Goal: Task Accomplishment & Management: Manage account settings

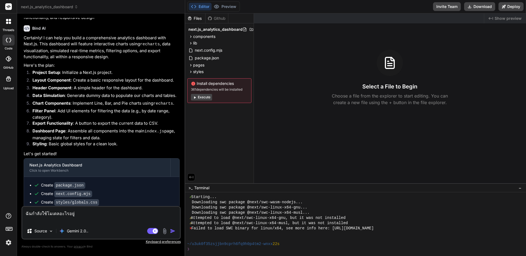
scroll to position [82, 0]
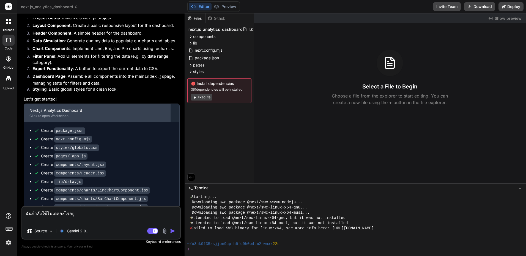
click at [92, 109] on div "Next.js Analytics Dashboard" at bounding box center [96, 110] width 135 height 5
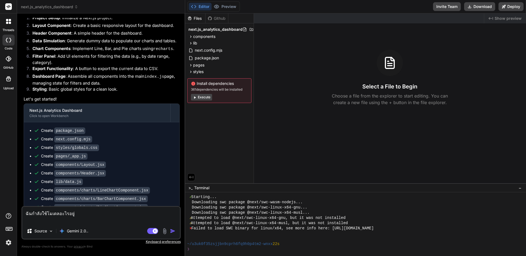
click at [209, 95] on button "Execute" at bounding box center [201, 97] width 21 height 7
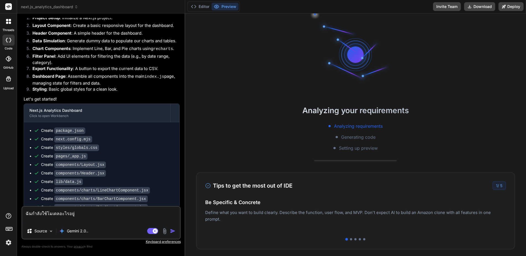
scroll to position [219, 0]
type textarea "x"
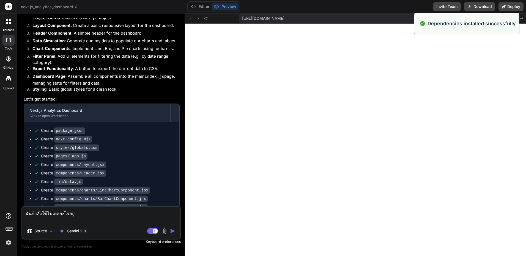
scroll to position [266, 0]
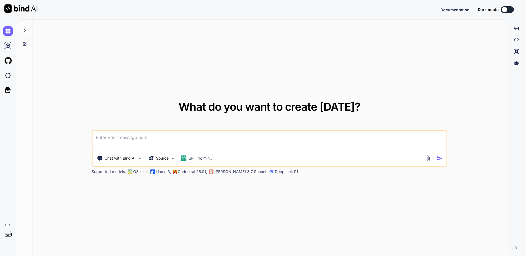
type textarea "x"
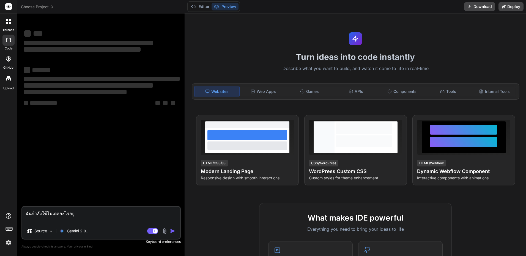
click at [223, 9] on button "Preview" at bounding box center [224, 7] width 27 height 8
click at [204, 8] on button "Editor" at bounding box center [200, 7] width 23 height 8
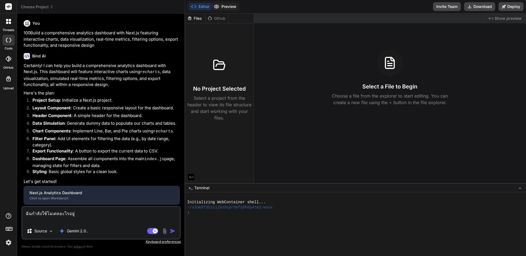
click at [220, 7] on button "Preview" at bounding box center [224, 7] width 27 height 8
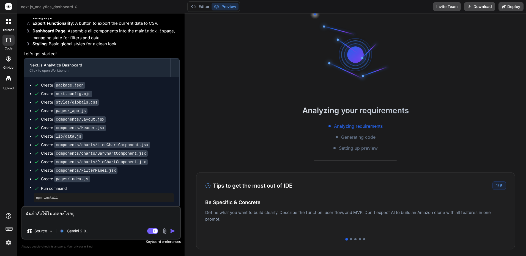
scroll to position [149, 0]
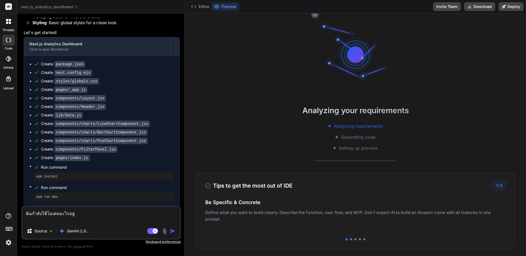
drag, startPoint x: 149, startPoint y: 98, endPoint x: 148, endPoint y: 138, distance: 40.4
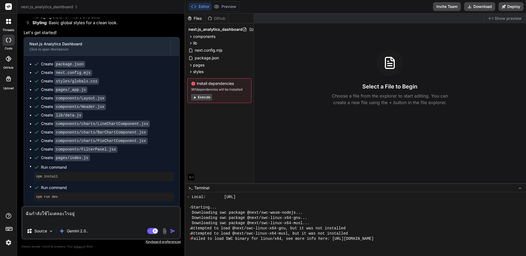
scroll to position [157, 0]
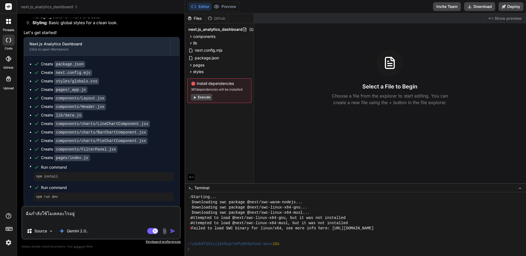
click at [6, 22] on icon at bounding box center [8, 21] width 5 height 5
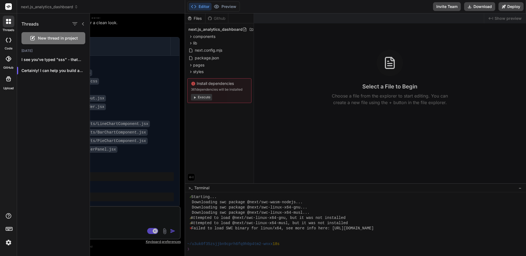
click at [8, 7] on rect at bounding box center [8, 6] width 7 height 7
click at [9, 7] on rect at bounding box center [8, 6] width 7 height 7
click at [62, 12] on header "next.js_analytics_dashboard Created with Pixso." at bounding box center [101, 6] width 168 height 13
click at [138, 66] on div at bounding box center [308, 134] width 436 height 243
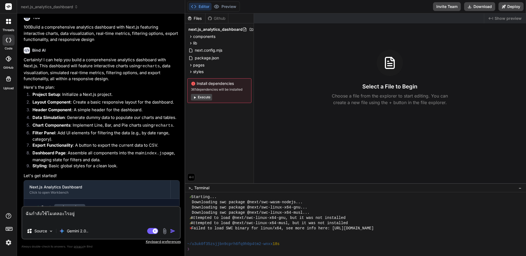
scroll to position [0, 0]
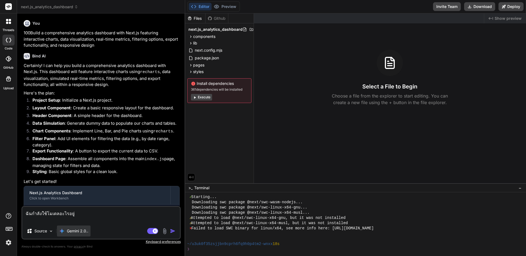
click at [75, 228] on div "Gemini 2.0.." at bounding box center [74, 231] width 34 height 11
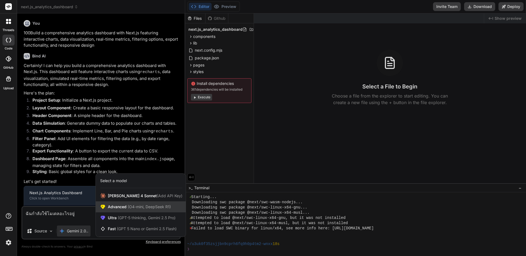
click at [136, 207] on span "(O4-mini, DeepSeek R1)" at bounding box center [148, 206] width 44 height 5
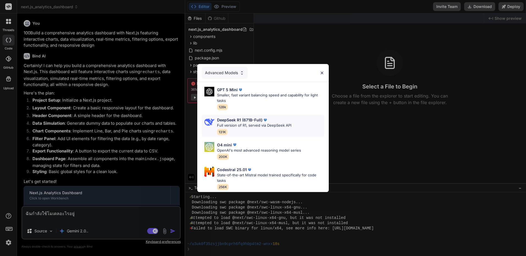
click at [250, 128] on div "DeepSeek R1 (671B-Full) Full version of R1, served via DeepSeek API 131K" at bounding box center [254, 126] width 74 height 18
type textarea "x"
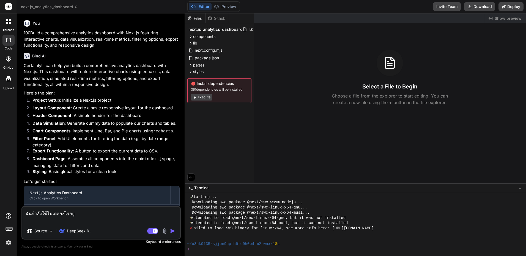
click at [175, 232] on img "button" at bounding box center [172, 230] width 5 height 5
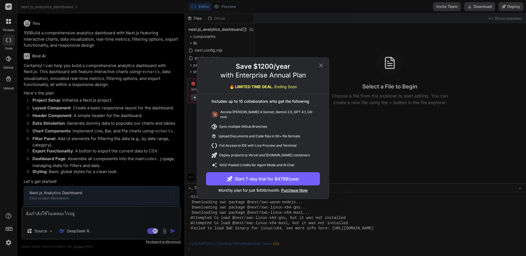
click at [322, 66] on icon at bounding box center [321, 65] width 4 height 4
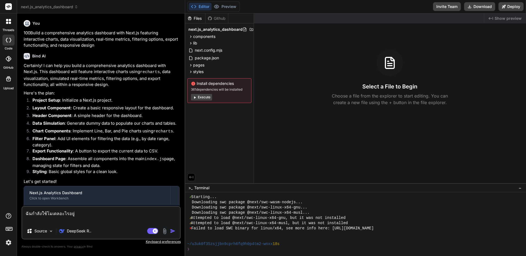
click at [12, 8] on div at bounding box center [8, 6] width 17 height 13
click at [10, 8] on rect at bounding box center [8, 6] width 7 height 7
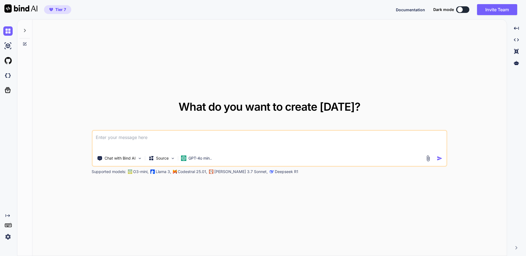
click at [213, 136] on textarea at bounding box center [269, 141] width 354 height 20
click at [205, 154] on div "GPT-4o min.." at bounding box center [195, 158] width 35 height 11
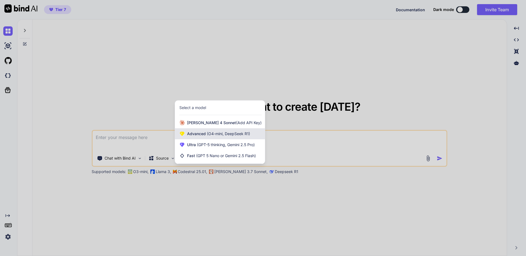
click at [247, 137] on div "Advanced (O4-mini, DeepSeek R1)" at bounding box center [220, 133] width 90 height 11
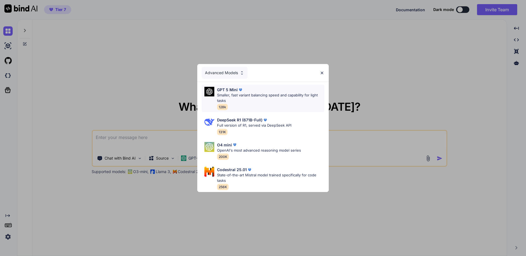
click at [276, 102] on div "GPT 5 Mini Smaller, fast variant balancing speed and capability for light tasks…" at bounding box center [270, 98] width 107 height 23
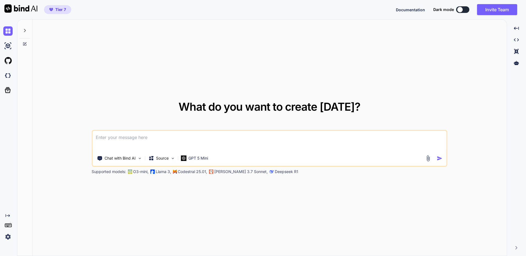
click at [241, 140] on textarea at bounding box center [269, 141] width 354 height 20
click at [132, 161] on div "Chat with Bind AI" at bounding box center [119, 158] width 49 height 11
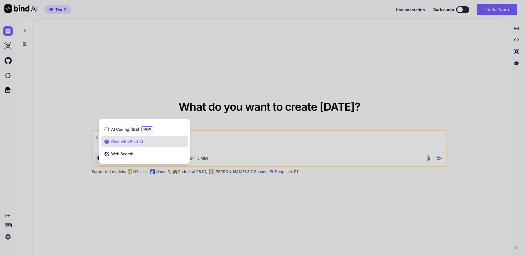
click at [231, 145] on div at bounding box center [263, 128] width 526 height 256
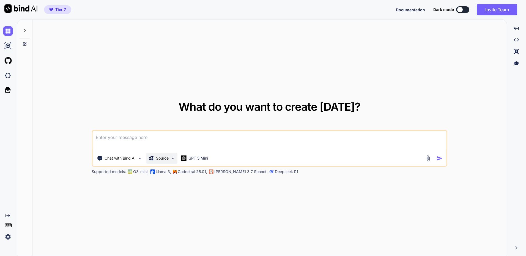
click at [162, 162] on div "Source" at bounding box center [161, 158] width 31 height 11
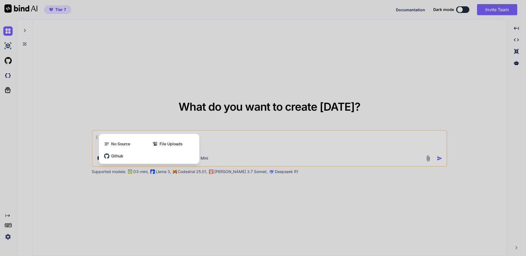
click at [220, 184] on div at bounding box center [263, 128] width 526 height 256
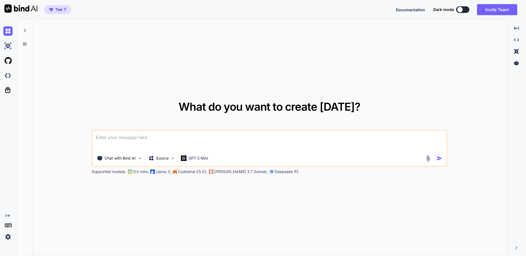
click at [60, 8] on span "Tier 7" at bounding box center [60, 9] width 11 height 5
click at [206, 136] on textarea at bounding box center [269, 141] width 354 height 20
click at [460, 13] on button at bounding box center [462, 9] width 13 height 7
click at [461, 8] on button at bounding box center [462, 9] width 13 height 7
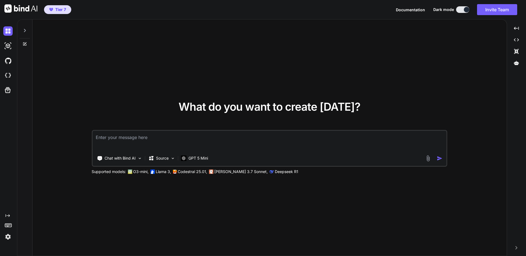
click at [461, 11] on button at bounding box center [462, 9] width 13 height 7
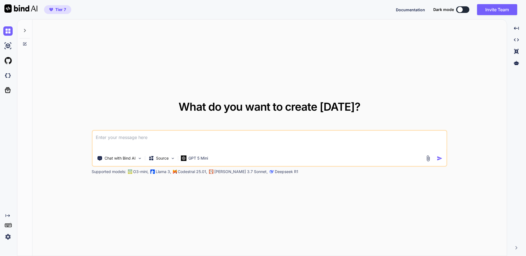
click at [463, 8] on button at bounding box center [462, 9] width 13 height 7
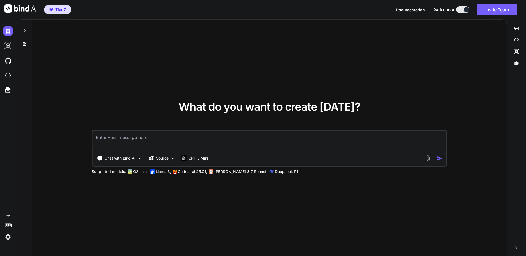
click at [434, 159] on div at bounding box center [435, 158] width 20 height 6
click at [429, 159] on img at bounding box center [428, 158] width 6 height 6
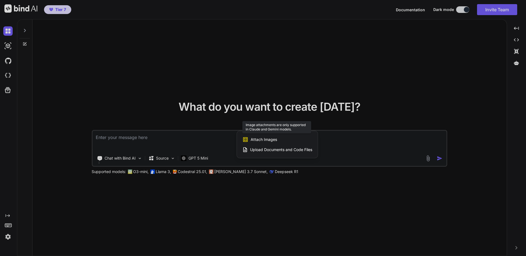
click at [273, 139] on span "Attach Images" at bounding box center [263, 139] width 26 height 5
click at [266, 137] on span "Attach Images" at bounding box center [263, 139] width 26 height 5
click at [266, 135] on div "Attach Images Image attachments are only supported in Claude and Gemini models." at bounding box center [277, 139] width 70 height 10
click at [261, 137] on span "Attach Images" at bounding box center [263, 139] width 26 height 5
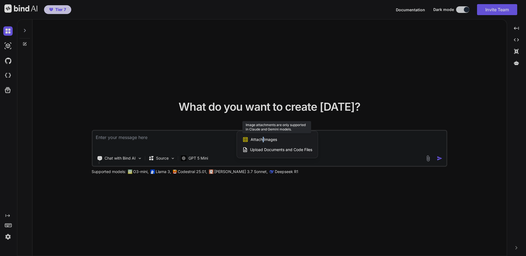
click at [261, 137] on span "Attach Images" at bounding box center [263, 139] width 26 height 5
drag, startPoint x: 261, startPoint y: 137, endPoint x: 251, endPoint y: 135, distance: 10.6
click at [251, 135] on div "Attach Images Image attachments are only supported in Claude and Gemini models." at bounding box center [277, 139] width 70 height 10
click at [194, 160] on div at bounding box center [263, 128] width 526 height 256
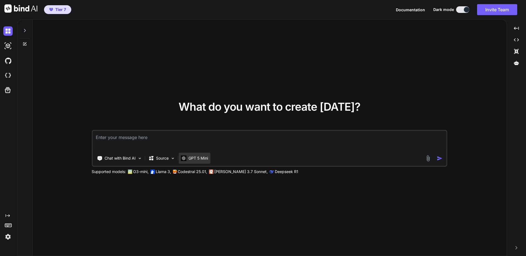
click at [201, 158] on p "GPT 5 Mini" at bounding box center [198, 158] width 20 height 5
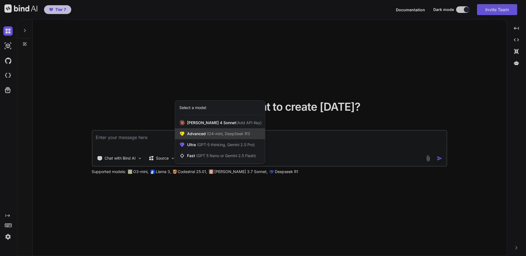
click at [223, 131] on span "Advanced (O4-mini, DeepSeek R1)" at bounding box center [218, 133] width 63 height 5
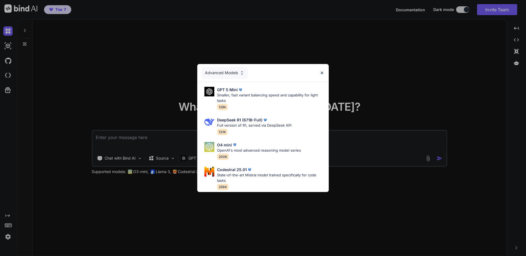
click at [388, 165] on div "Advanced Models GPT 5 Mini Smaller, fast variant balancing speed and capability…" at bounding box center [263, 128] width 526 height 256
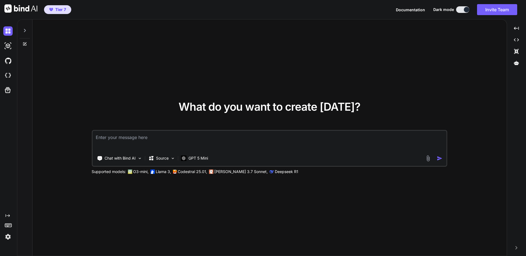
click at [211, 158] on div "Chat with Bind AI Source GPT 5 Mini" at bounding box center [258, 158] width 332 height 11
click at [191, 159] on p "GPT 5 Mini" at bounding box center [198, 158] width 20 height 5
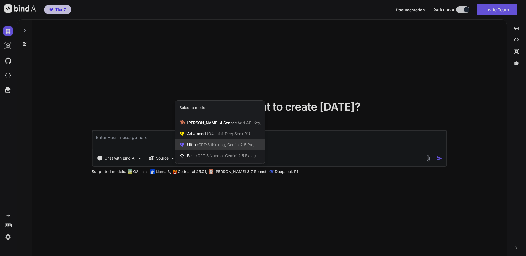
click at [228, 143] on span "(GPT-5 thinking, Gemini 2.5 Pro)" at bounding box center [225, 144] width 59 height 5
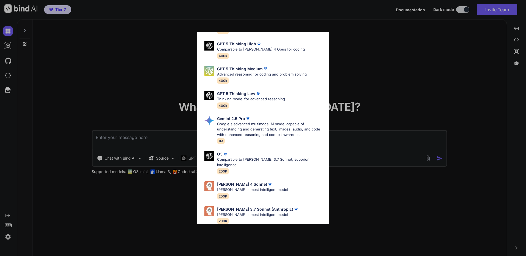
scroll to position [45, 0]
click at [294, 187] on div "Claude 4 Sonnet Claude's most intelligent model 200K" at bounding box center [262, 189] width 123 height 22
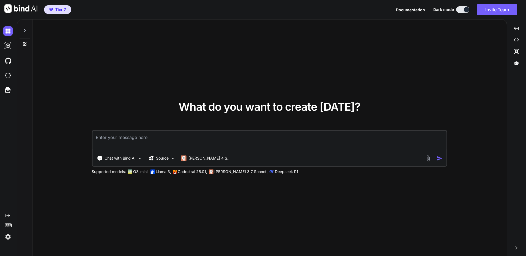
click at [427, 155] on div "Chat with Bind AI Source Claude 4 S.." at bounding box center [268, 158] width 352 height 11
click at [426, 160] on img at bounding box center [428, 158] width 6 height 6
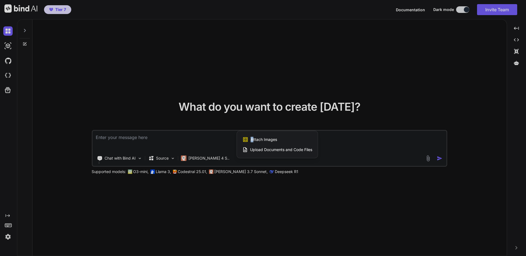
click at [252, 137] on span "Attach Images" at bounding box center [263, 139] width 26 height 5
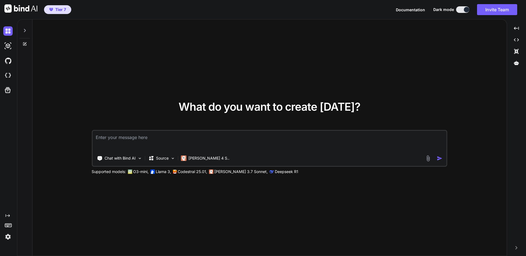
type input "C:\fakepath\takescreenshot_972025_115345.jpeg"
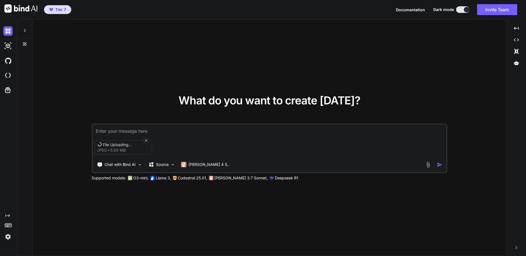
click at [210, 134] on div "File Uploading... jpeg 5.89 MB Chat with Bind AI Source Claude 4 S.." at bounding box center [269, 148] width 355 height 49
click at [212, 130] on textarea at bounding box center [269, 130] width 354 height 10
type textarea "="
type textarea "ช่วยสร้างเว็บไซต์ตามรูปที่แนปให้ฉันหน่อย"
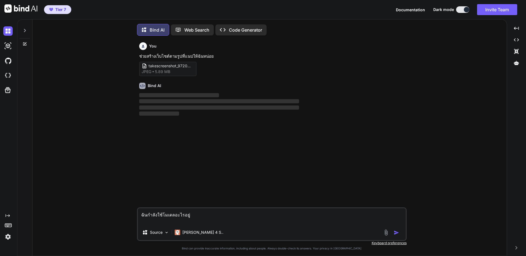
scroll to position [3, 0]
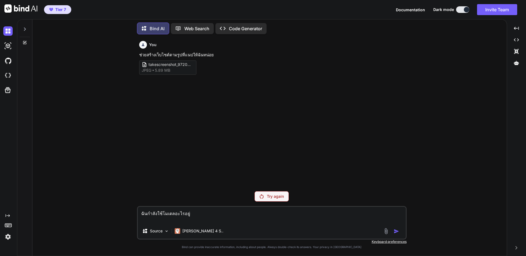
click at [277, 197] on p "Try again" at bounding box center [275, 196] width 17 height 5
click at [243, 27] on p "Code Generator" at bounding box center [245, 28] width 33 height 7
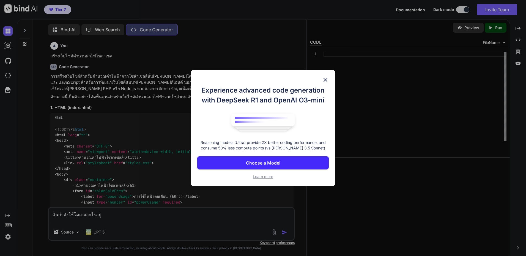
scroll to position [2, 0]
click at [325, 77] on img at bounding box center [325, 80] width 7 height 7
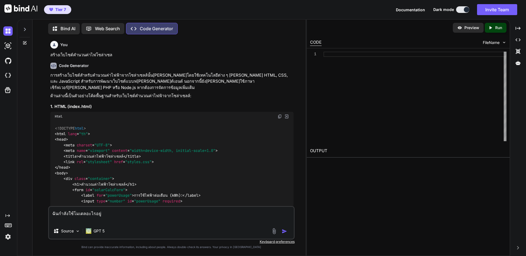
click at [23, 29] on icon at bounding box center [25, 29] width 4 height 4
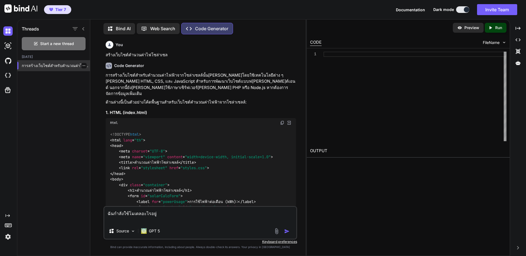
click at [83, 64] on div at bounding box center [83, 65] width 5 height 5
click at [82, 65] on icon "button" at bounding box center [83, 65] width 3 height 3
click at [112, 88] on div "Delete" at bounding box center [107, 86] width 54 height 11
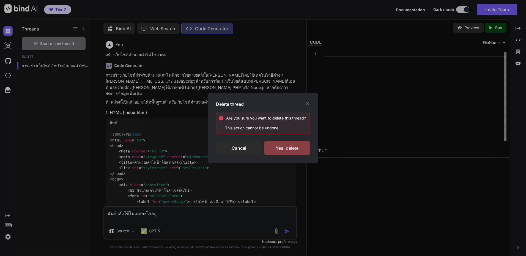
click at [284, 146] on div "Yes, delete" at bounding box center [287, 148] width 46 height 14
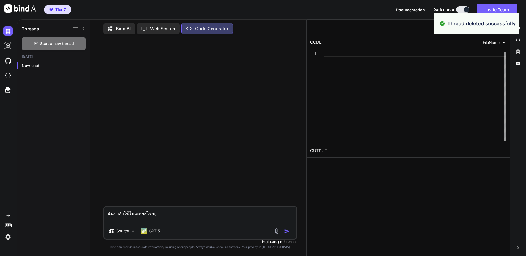
click at [197, 215] on textarea "ฉันกำลังใช้โมเดลอะไรอยู่" at bounding box center [200, 215] width 192 height 16
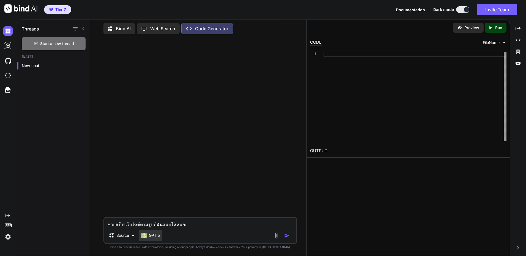
type textarea "ช่วยสร้างเว็บไซต์ตามรูปที่ฉันแนบให้หน่อย"
click at [156, 235] on p "GPT 5" at bounding box center [154, 235] width 11 height 5
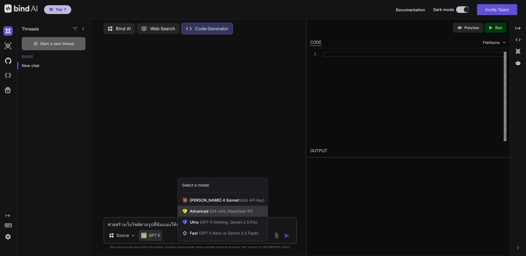
click at [214, 212] on span "(O4-mini, DeepSeek R1)" at bounding box center [230, 211] width 44 height 5
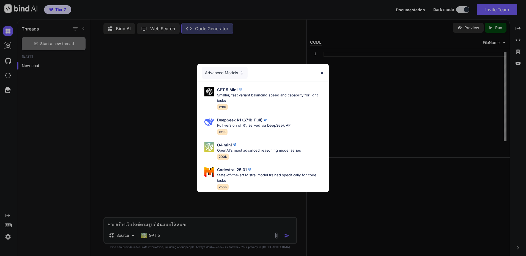
click at [168, 234] on div "Advanced Models GPT 5 Mini Smaller, fast variant balancing speed and capability…" at bounding box center [263, 128] width 526 height 256
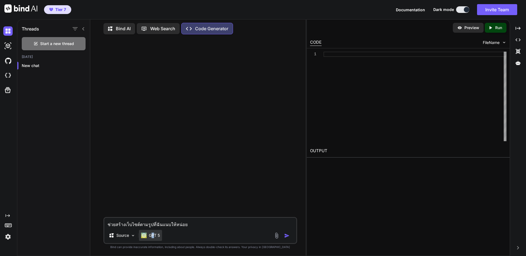
click at [153, 237] on p "GPT 5" at bounding box center [154, 235] width 11 height 5
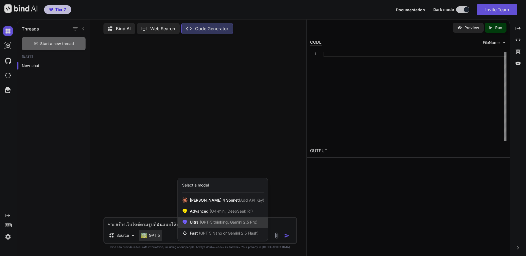
drag, startPoint x: 153, startPoint y: 237, endPoint x: 207, endPoint y: 220, distance: 56.8
click at [207, 220] on span "Ultra (GPT-5 thinking, Gemini 2.5 Pro)" at bounding box center [224, 222] width 68 height 5
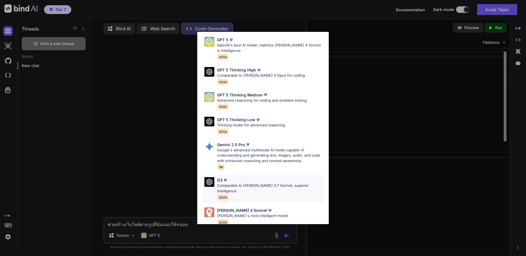
scroll to position [45, 0]
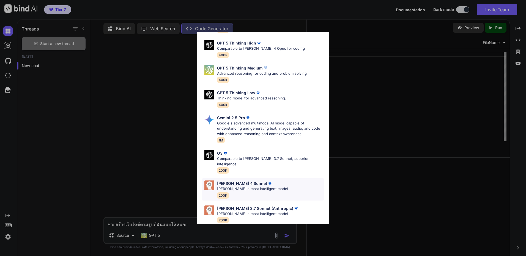
click at [276, 185] on div "Claude 4 Sonnet Claude's most intelligent model 200K" at bounding box center [262, 189] width 123 height 22
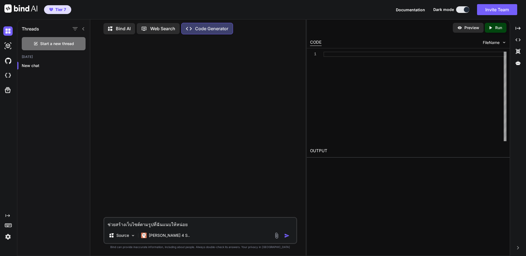
click at [277, 235] on img at bounding box center [276, 236] width 6 height 6
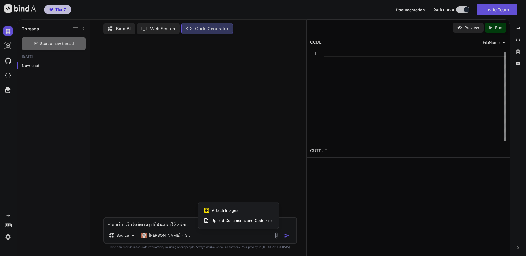
click at [224, 209] on span "Attach Images" at bounding box center [225, 210] width 26 height 5
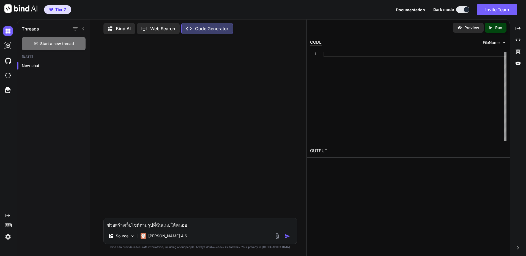
type input "C:\fakepath\takescreenshot_972025_115345.jpeg"
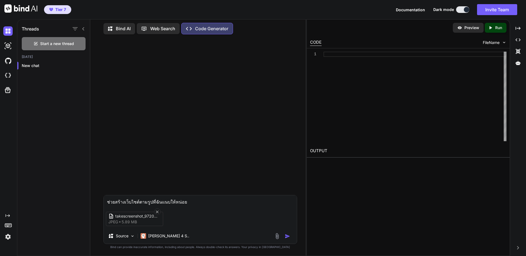
click at [287, 238] on img "button" at bounding box center [286, 236] width 5 height 5
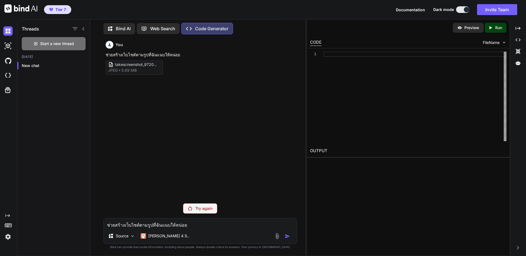
click at [215, 210] on div "Try again" at bounding box center [200, 208] width 34 height 10
click at [206, 209] on p "Try again" at bounding box center [203, 208] width 17 height 5
click at [166, 237] on p "Claude 4 S.." at bounding box center [168, 235] width 41 height 5
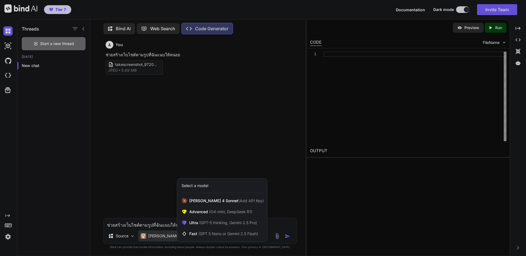
click at [155, 234] on div at bounding box center [263, 128] width 526 height 256
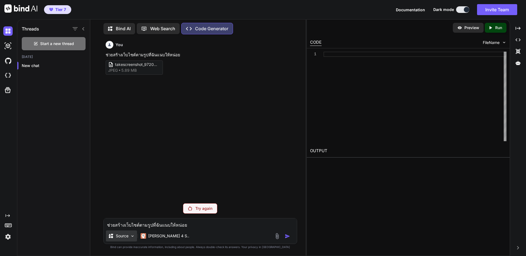
click at [123, 237] on p "Source" at bounding box center [122, 235] width 13 height 5
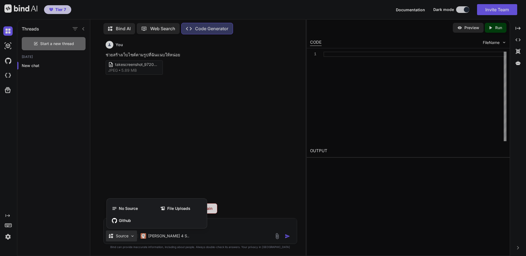
click at [166, 237] on div at bounding box center [263, 128] width 526 height 256
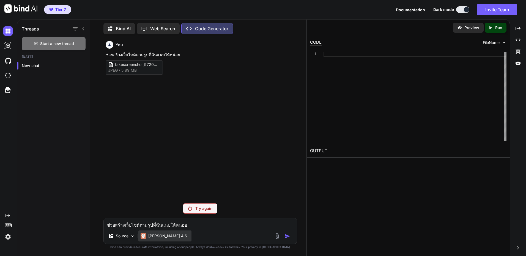
click at [168, 236] on p "Claude 4 S.." at bounding box center [168, 235] width 41 height 5
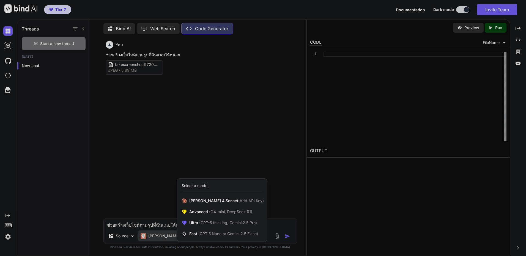
click at [218, 186] on div "Select a model" at bounding box center [222, 185] width 82 height 5
click at [216, 225] on span "Ultra (GPT-5 thinking, Gemini 2.5 Pro)" at bounding box center [223, 222] width 68 height 5
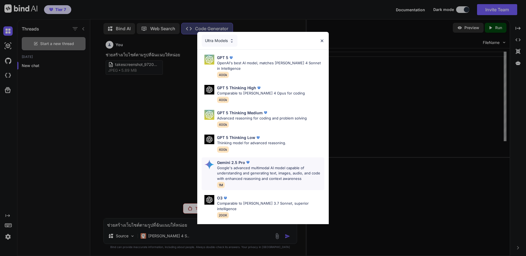
click at [255, 175] on p "Google's advanced multimodal AI model capable of understanding and generating t…" at bounding box center [270, 173] width 107 height 16
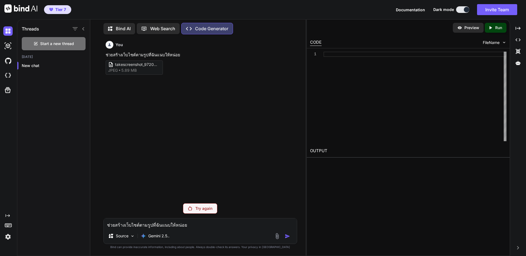
click at [283, 235] on div at bounding box center [283, 236] width 18 height 6
click at [203, 204] on div "Try again" at bounding box center [200, 208] width 34 height 10
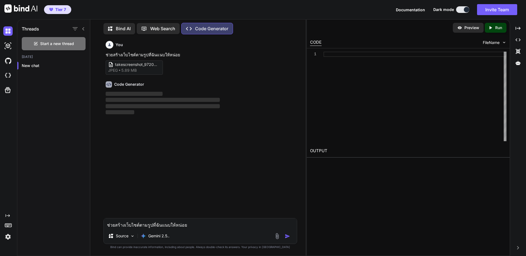
click at [288, 237] on img "button" at bounding box center [286, 236] width 5 height 5
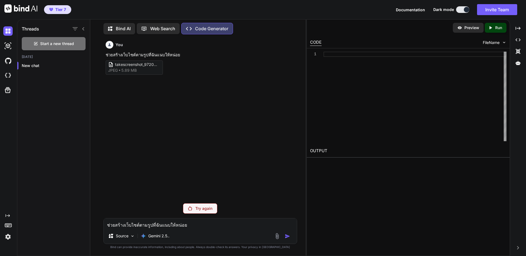
click at [146, 57] on p "ช่วยสร้างเว็บไซต์ตามรูปที่ฉันแนบให้หน่อย" at bounding box center [201, 55] width 190 height 6
click at [153, 72] on div "takescreenshot_972025_115345 jpeg 5.89 MB" at bounding box center [134, 67] width 57 height 14
click at [120, 72] on div "jpeg 5.89 MB" at bounding box center [122, 70] width 29 height 5
click at [119, 71] on icon at bounding box center [119, 71] width 1 height 2
click at [119, 68] on div "jpeg 5.89 MB" at bounding box center [122, 70] width 29 height 5
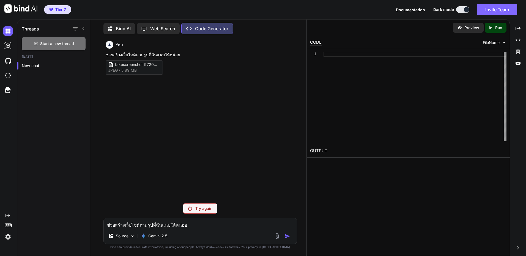
click at [505, 13] on button "Invite Team" at bounding box center [497, 9] width 40 height 11
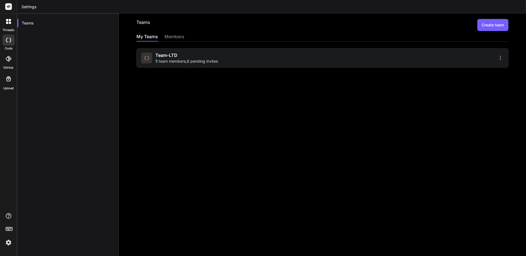
click at [168, 32] on div "Teams Create team My Teams members Team-LTD 5 team members , 8 pending invites" at bounding box center [322, 134] width 407 height 243
click at [169, 38] on div "members" at bounding box center [174, 37] width 20 height 8
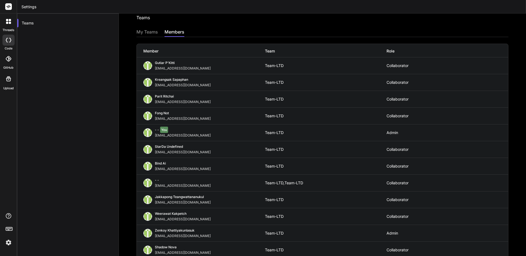
scroll to position [13, 0]
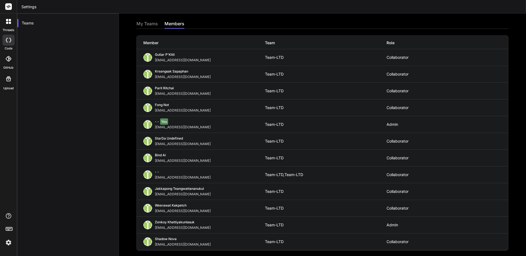
click at [150, 23] on div "My Teams" at bounding box center [146, 24] width 21 height 8
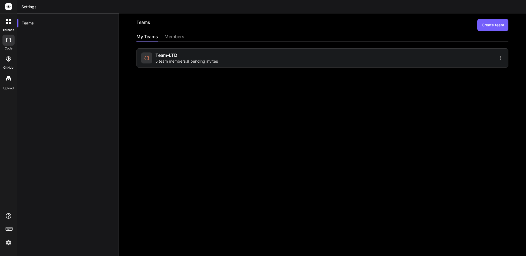
click at [167, 24] on div "Teams Create team" at bounding box center [322, 25] width 372 height 12
click at [173, 38] on div "members" at bounding box center [174, 37] width 20 height 8
click at [179, 40] on div "members" at bounding box center [174, 37] width 20 height 8
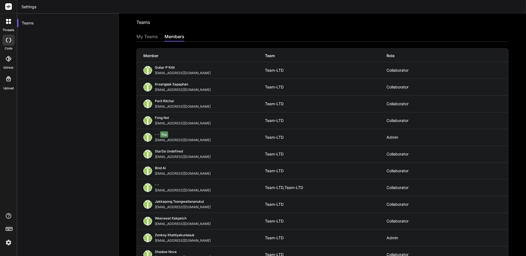
scroll to position [13, 0]
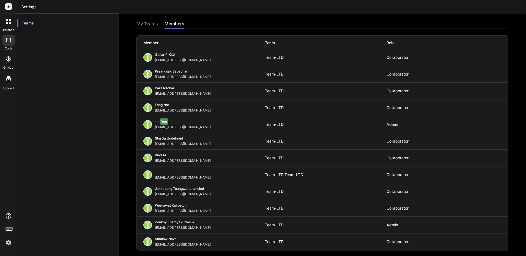
click at [146, 21] on div "My Teams" at bounding box center [146, 24] width 21 height 8
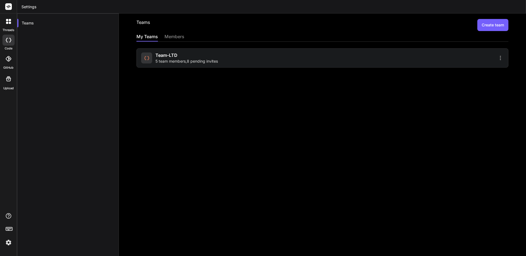
scroll to position [0, 0]
click at [250, 64] on div "Team-LTD 5 team members , 8 pending invites" at bounding box center [230, 58] width 179 height 12
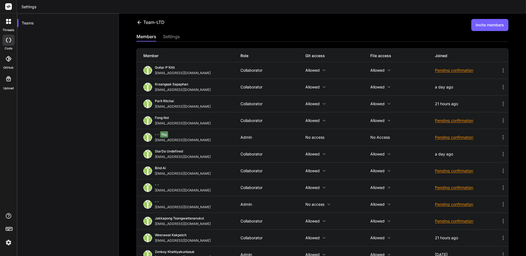
click at [497, 22] on button "Invite members" at bounding box center [489, 25] width 37 height 12
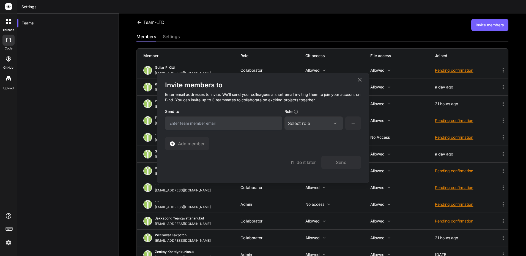
click at [309, 131] on div "Invite members to Enter email addresses to invite. We’ll send your colleagues a…" at bounding box center [263, 116] width 196 height 70
click at [316, 125] on div "Select role" at bounding box center [313, 123] width 51 height 7
click at [317, 152] on div "Admin" at bounding box center [313, 150] width 57 height 10
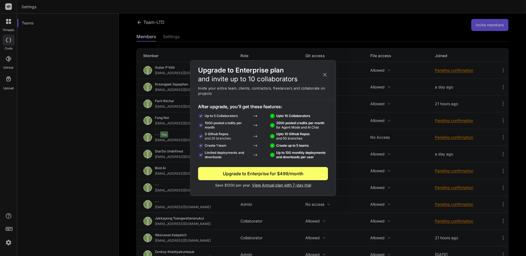
click at [326, 76] on icon at bounding box center [325, 75] width 4 height 4
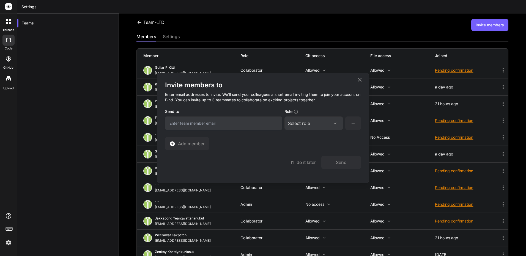
click at [311, 126] on div "Select role" at bounding box center [313, 123] width 51 height 7
click at [307, 154] on div "Admin" at bounding box center [313, 150] width 57 height 10
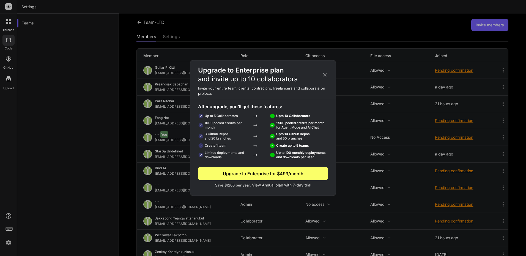
click at [328, 74] on div "Upgrade to Enterprise plan and invite up to 10 collaborators" at bounding box center [262, 75] width 145 height 18
click at [326, 74] on icon at bounding box center [325, 75] width 4 height 4
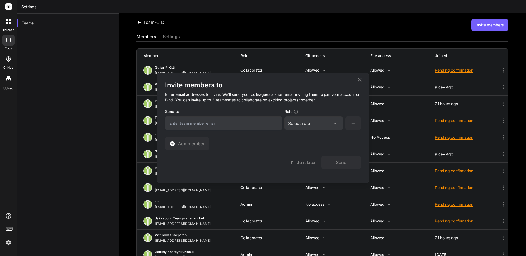
click at [323, 128] on div "Select role Assign Role Admin Collaborator Member" at bounding box center [313, 123] width 59 height 13
click at [323, 124] on div "Select role" at bounding box center [313, 123] width 51 height 7
click at [315, 161] on div "Collaborator" at bounding box center [306, 159] width 22 height 5
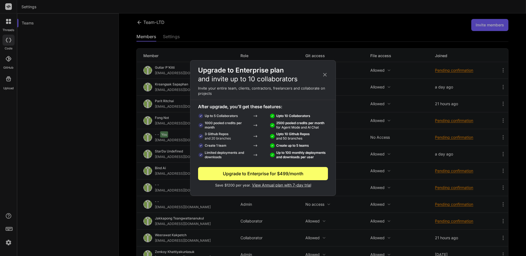
click at [323, 73] on icon at bounding box center [325, 75] width 6 height 6
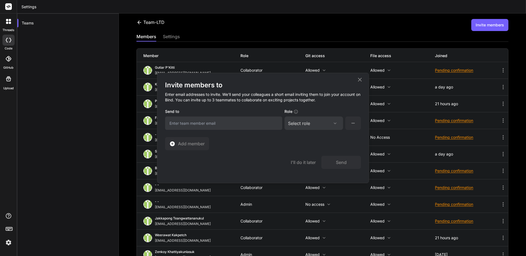
click at [341, 60] on div "Invite members to Enter email addresses to invite. We’ll send your colleagues a…" at bounding box center [263, 128] width 526 height 256
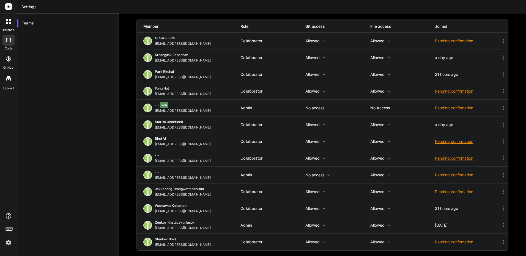
scroll to position [30, 0]
click at [322, 108] on p "No access" at bounding box center [337, 108] width 65 height 4
click at [320, 107] on p "No access" at bounding box center [337, 108] width 65 height 4
click at [499, 108] on icon at bounding box center [502, 107] width 7 height 7
click at [363, 119] on div at bounding box center [263, 128] width 526 height 256
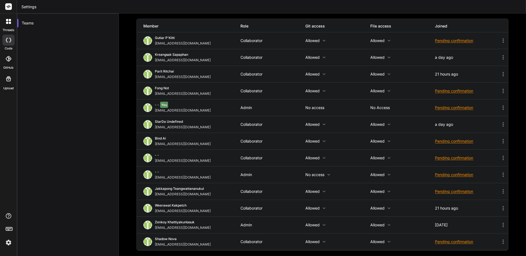
click at [317, 111] on div "- - You kingkranyutthasin@gmail.com Admin No access No access Pending confirmat…" at bounding box center [322, 107] width 371 height 16
click at [317, 109] on p "No access" at bounding box center [337, 108] width 65 height 4
click at [317, 108] on p "No access" at bounding box center [337, 108] width 65 height 4
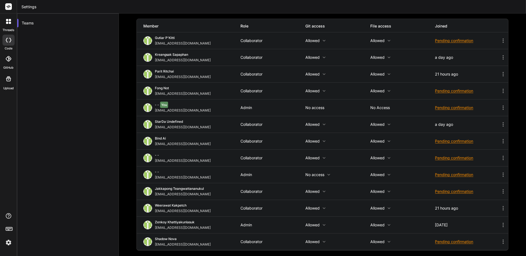
click at [317, 108] on p "No access" at bounding box center [337, 108] width 65 height 4
click at [320, 176] on p "No access" at bounding box center [337, 175] width 65 height 4
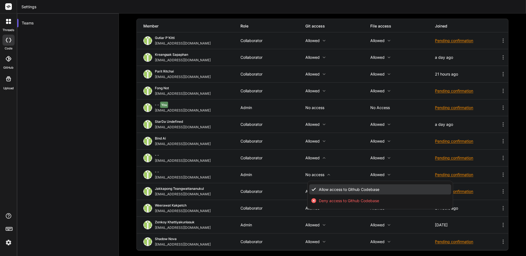
click at [332, 191] on span "Allow access to Github Codebase" at bounding box center [349, 189] width 60 height 5
click at [327, 188] on span "Allow access to Github Codebase" at bounding box center [349, 189] width 60 height 5
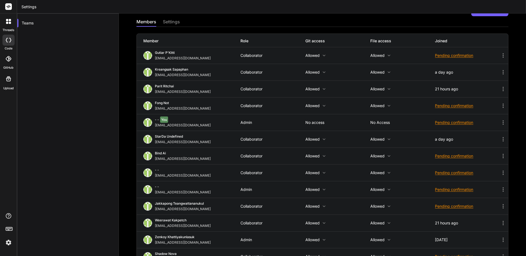
scroll to position [0, 0]
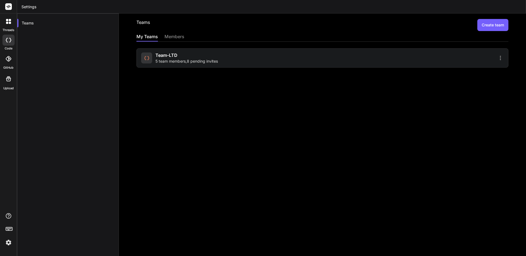
click at [182, 37] on div "members" at bounding box center [174, 37] width 20 height 8
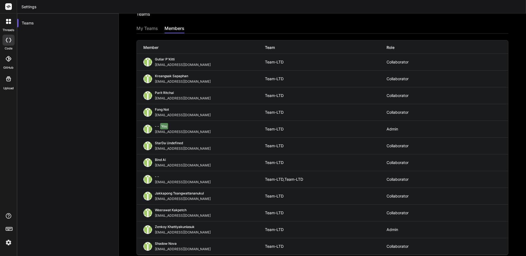
scroll to position [13, 0]
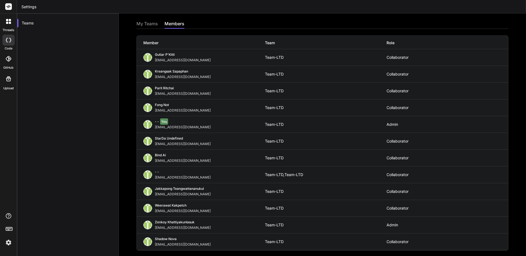
click at [155, 25] on div "My Teams" at bounding box center [146, 24] width 21 height 8
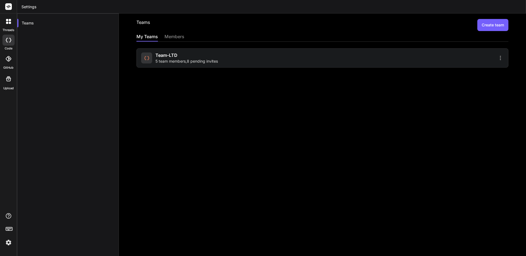
click at [189, 59] on span "5 team members , 8 pending invites" at bounding box center [186, 61] width 62 height 5
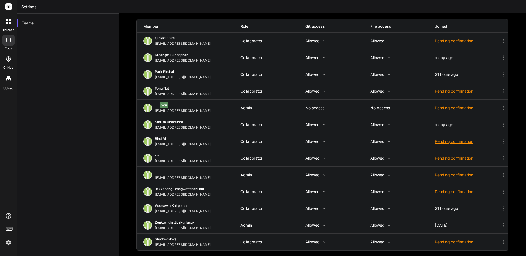
scroll to position [30, 0]
click at [317, 107] on p "No access" at bounding box center [337, 108] width 65 height 4
click at [466, 107] on div "Pending confirmation" at bounding box center [467, 107] width 65 height 5
click at [414, 182] on div at bounding box center [263, 128] width 526 height 256
click at [451, 108] on div "Pending confirmation" at bounding box center [467, 107] width 65 height 5
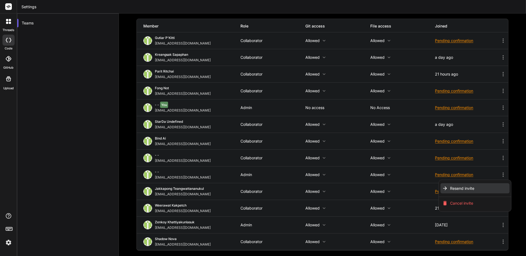
click at [466, 188] on span "Resend invite" at bounding box center [462, 188] width 24 height 5
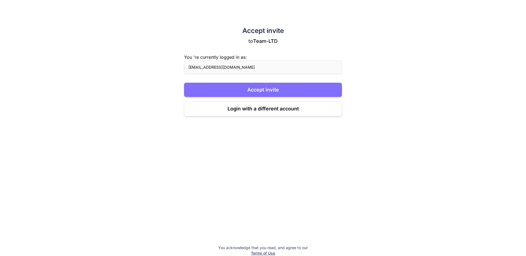
click at [276, 89] on button "Accept invite" at bounding box center [263, 90] width 158 height 14
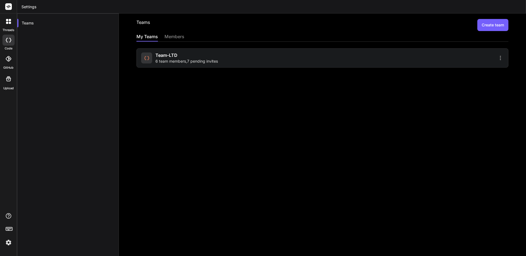
click at [276, 58] on div "Team-LTD 6 team members , 7 pending invites" at bounding box center [230, 58] width 179 height 12
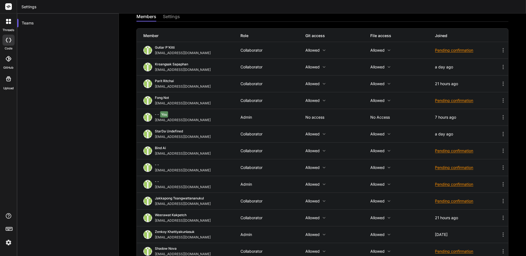
drag, startPoint x: 301, startPoint y: 83, endPoint x: 302, endPoint y: 90, distance: 6.6
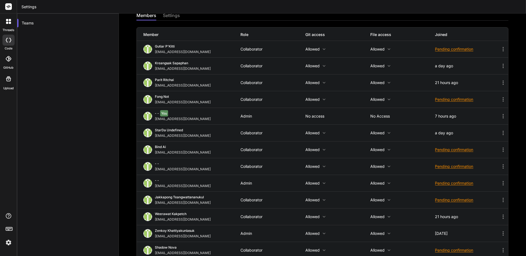
click at [503, 117] on icon at bounding box center [503, 116] width 8 height 7
click at [499, 116] on div at bounding box center [263, 128] width 526 height 256
click at [380, 118] on p "No access" at bounding box center [402, 116] width 65 height 4
click at [382, 112] on div "- - You [EMAIL_ADDRESS][DOMAIN_NAME] Admin No access No access 7 hours ago" at bounding box center [322, 116] width 371 height 16
click at [321, 114] on p "No access" at bounding box center [337, 116] width 65 height 4
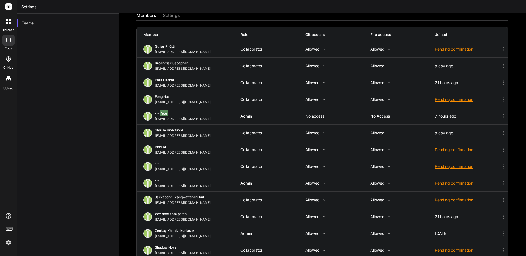
click at [318, 117] on p "No access" at bounding box center [337, 116] width 65 height 4
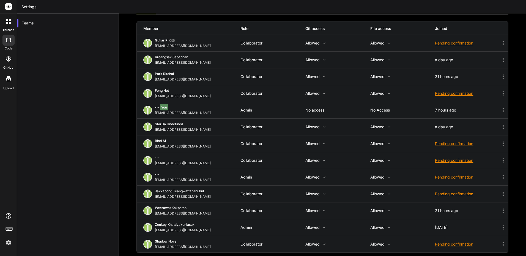
scroll to position [30, 0]
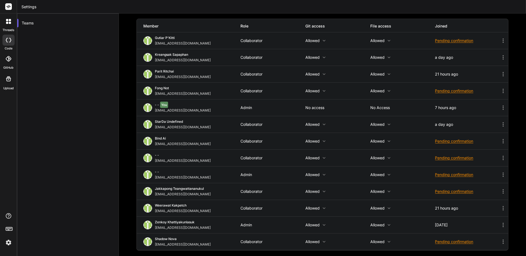
click at [499, 175] on icon at bounding box center [502, 175] width 7 height 7
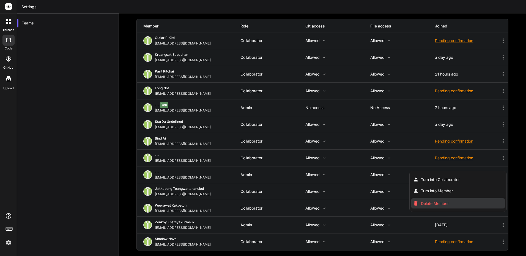
click at [444, 203] on span "Delete Member" at bounding box center [435, 203] width 28 height 5
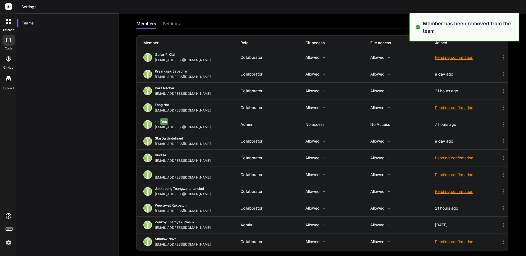
scroll to position [13, 0]
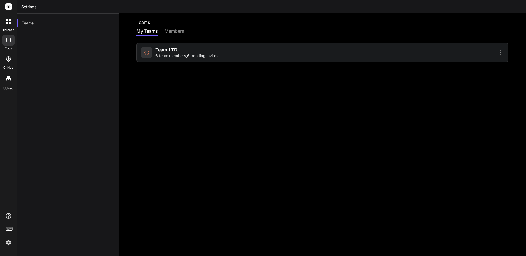
click at [245, 60] on div "Team-LTD 6 team members , 6 pending invites" at bounding box center [322, 52] width 372 height 19
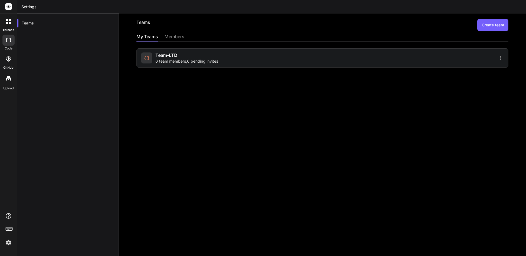
click at [248, 63] on div "Team-LTD 6 team members , 6 pending invites" at bounding box center [230, 58] width 179 height 12
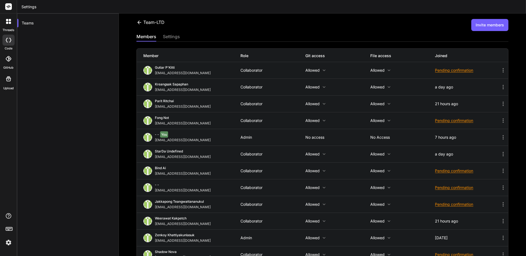
scroll to position [13, 0]
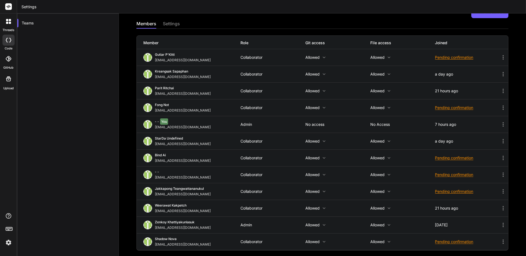
click at [7, 242] on img at bounding box center [8, 242] width 9 height 9
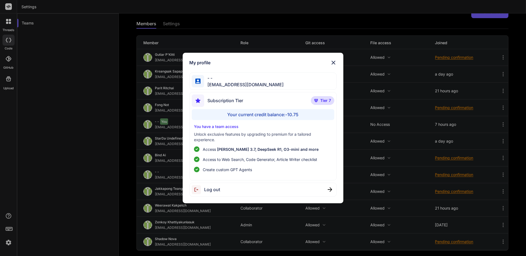
click at [242, 193] on div "Log out" at bounding box center [262, 190] width 147 height 14
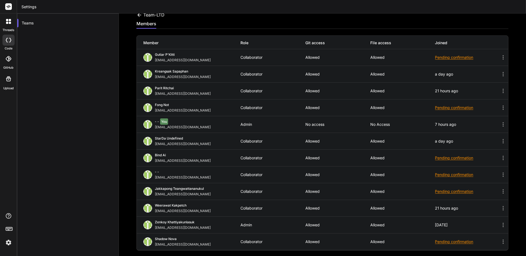
scroll to position [7, 0]
click at [5, 242] on img at bounding box center [8, 242] width 9 height 9
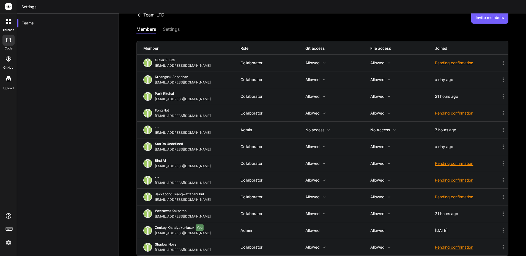
scroll to position [13, 0]
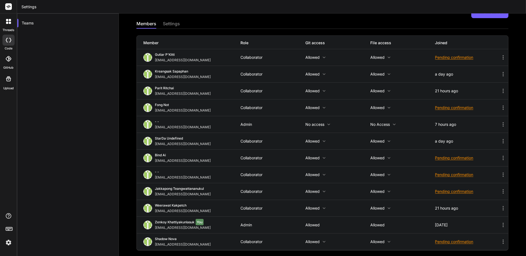
click at [326, 125] on icon at bounding box center [328, 124] width 4 height 4
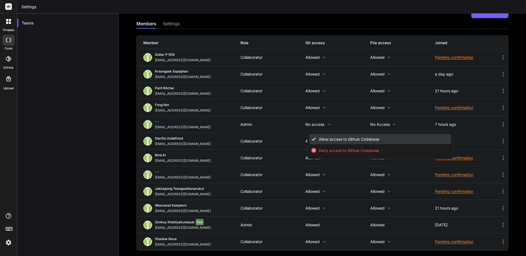
click at [327, 138] on span "Allow access to Github Codebase" at bounding box center [349, 139] width 60 height 5
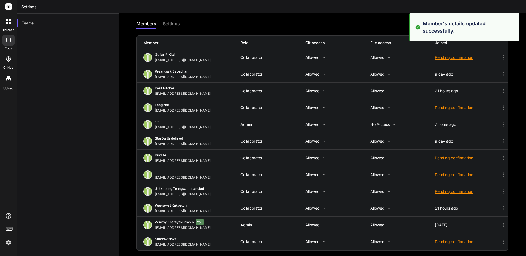
click at [378, 122] on p "No access" at bounding box center [402, 124] width 65 height 4
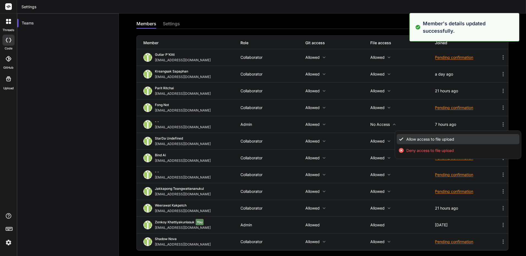
click at [409, 142] on li "Allow access to file upload" at bounding box center [457, 139] width 122 height 10
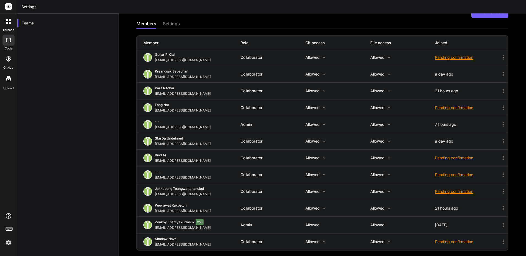
click at [11, 244] on img at bounding box center [8, 242] width 9 height 9
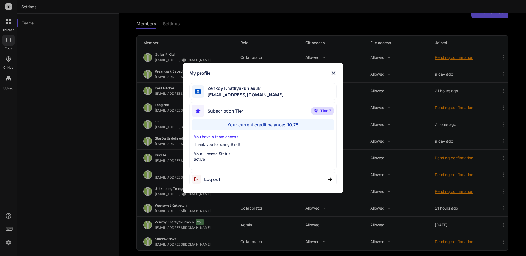
click at [42, 185] on div "My profile Zenkoy Khattiyakunlasuk bindai@zenkoy.com Subscription Tier Tier 7 Y…" at bounding box center [263, 128] width 526 height 256
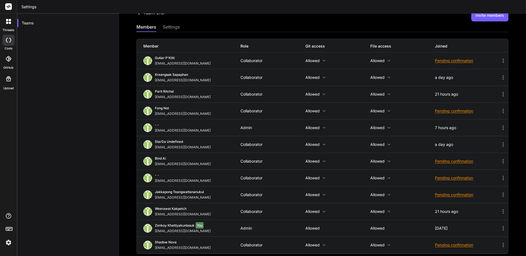
scroll to position [0, 0]
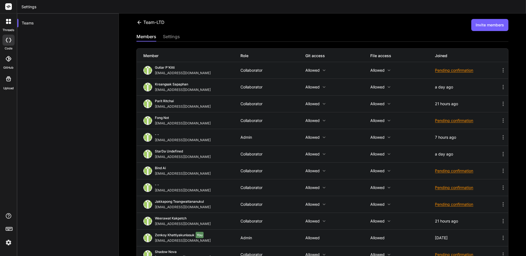
click at [483, 30] on button "Invite members" at bounding box center [489, 25] width 37 height 12
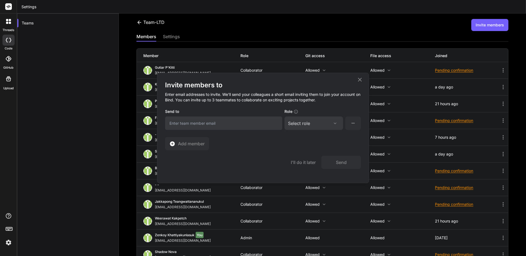
click at [315, 122] on div "Select role" at bounding box center [313, 123] width 51 height 7
click at [304, 150] on div "Admin" at bounding box center [301, 149] width 12 height 5
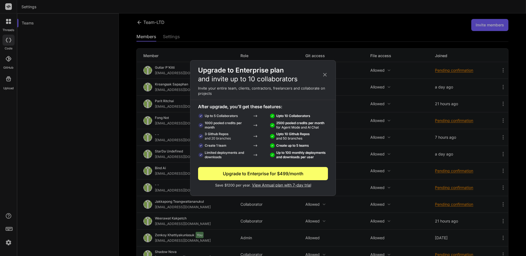
click at [326, 73] on icon at bounding box center [325, 75] width 6 height 6
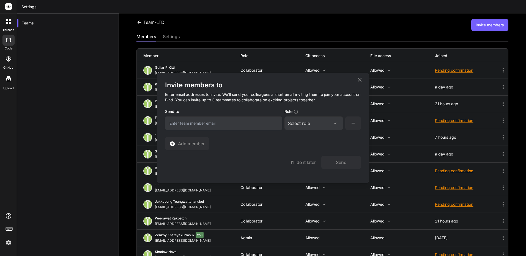
click at [252, 129] on input "email" at bounding box center [223, 123] width 117 height 13
click at [353, 126] on icon at bounding box center [352, 123] width 7 height 7
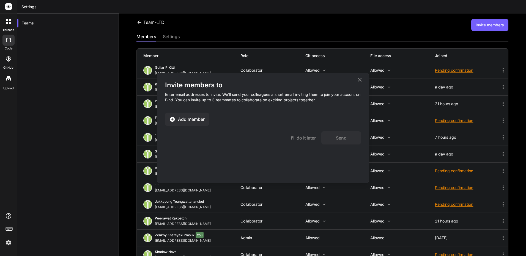
click at [188, 121] on span "Add member" at bounding box center [191, 119] width 27 height 7
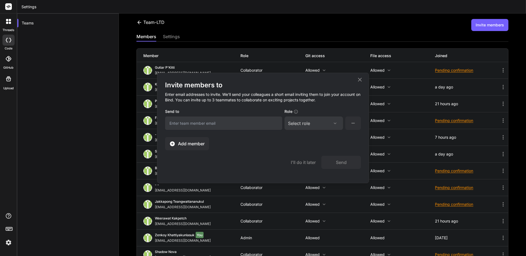
click at [193, 144] on span "Add member" at bounding box center [191, 143] width 27 height 7
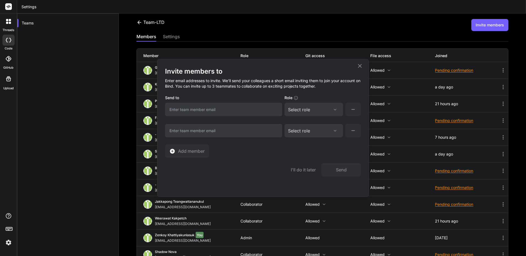
click at [312, 134] on div "Select role Assign Role Admin Collaborator Member" at bounding box center [313, 130] width 59 height 13
click at [321, 134] on div "Select role" at bounding box center [313, 131] width 51 height 7
click at [307, 166] on div "Collaborator" at bounding box center [306, 166] width 22 height 5
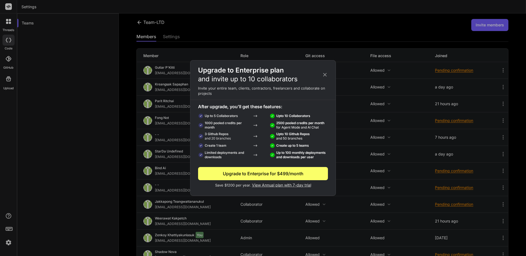
click at [321, 73] on div "Upgrade to Enterprise plan and invite up to 10 collaborators" at bounding box center [262, 75] width 145 height 18
click at [323, 74] on icon at bounding box center [325, 75] width 6 height 6
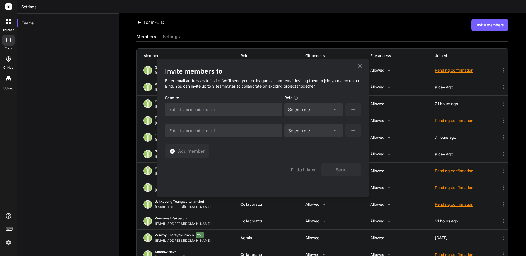
click at [325, 112] on div "Select role" at bounding box center [313, 109] width 51 height 7
click at [317, 133] on div "Admin" at bounding box center [313, 136] width 57 height 10
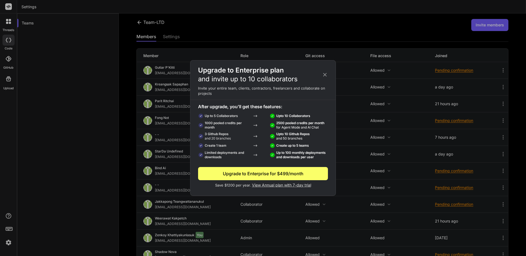
click at [324, 73] on icon at bounding box center [325, 75] width 6 height 6
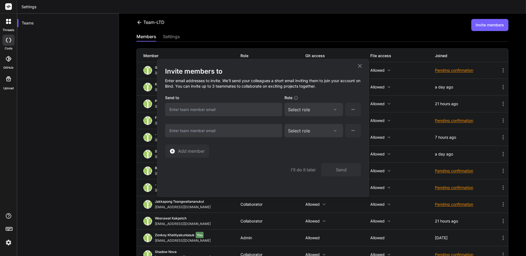
click at [362, 66] on icon at bounding box center [359, 66] width 7 height 7
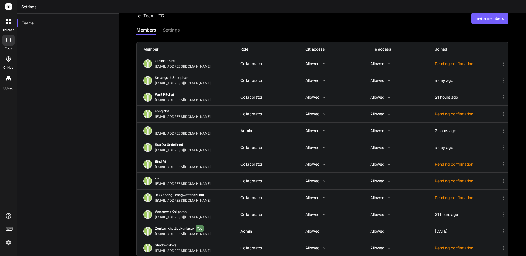
scroll to position [13, 0]
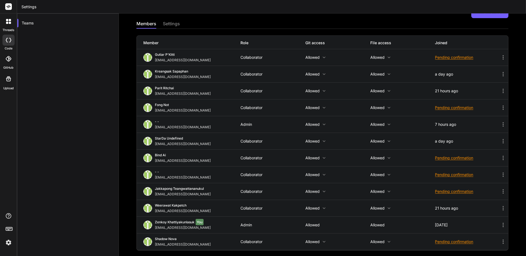
click at [499, 124] on icon at bounding box center [502, 124] width 7 height 7
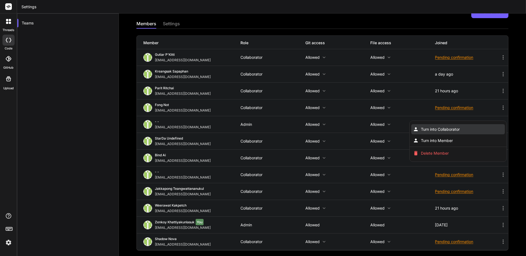
click at [459, 128] on li "Turn into Collaborator" at bounding box center [457, 129] width 93 height 10
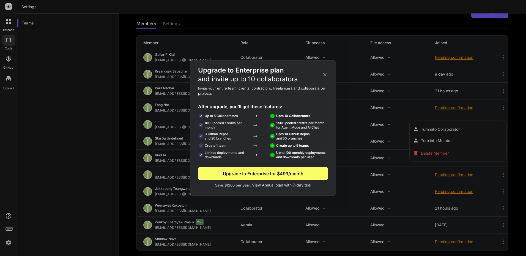
click at [325, 72] on icon at bounding box center [325, 75] width 6 height 6
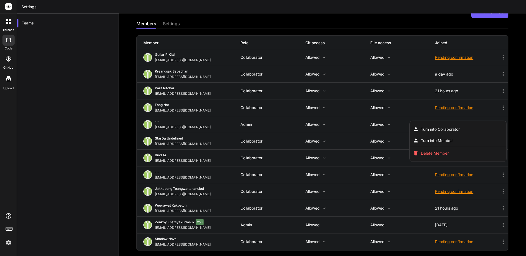
click at [180, 21] on div at bounding box center [263, 128] width 526 height 256
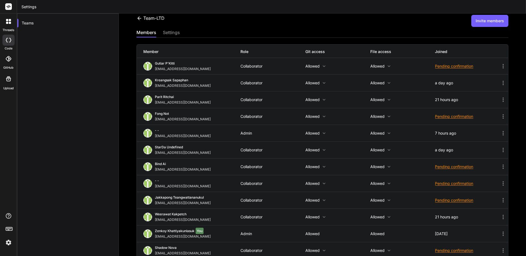
scroll to position [0, 0]
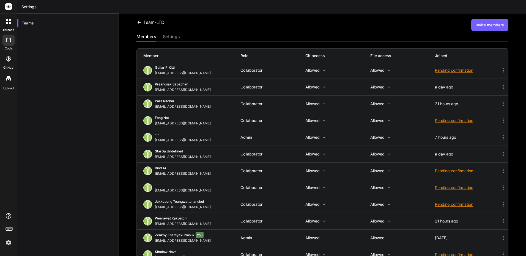
click at [495, 25] on button "Invite members" at bounding box center [489, 25] width 37 height 12
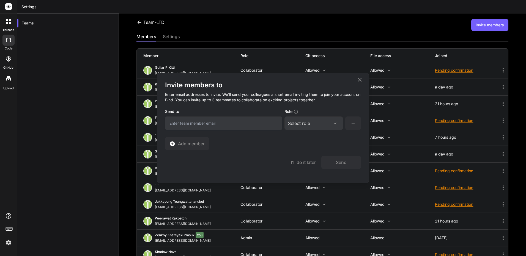
click at [357, 77] on icon at bounding box center [359, 79] width 7 height 7
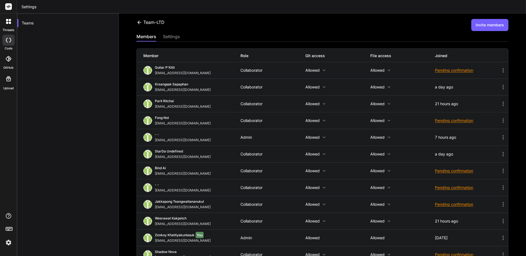
click at [139, 21] on icon at bounding box center [139, 23] width 6 height 6
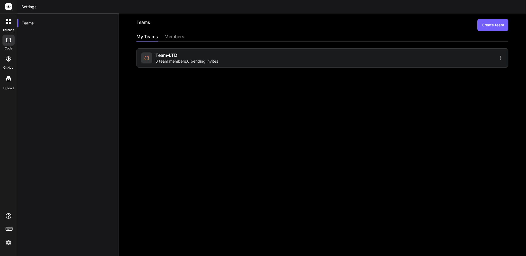
click at [182, 38] on div "members" at bounding box center [174, 37] width 20 height 8
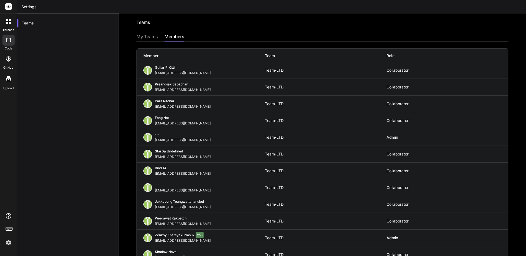
click at [160, 35] on div "My Teams members" at bounding box center [322, 37] width 372 height 8
click at [156, 35] on div "My Teams" at bounding box center [146, 37] width 21 height 8
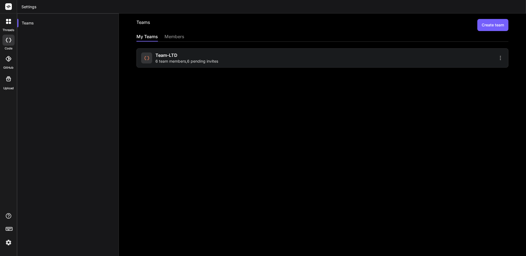
click at [504, 25] on div "Teams Create team My Teams members Team-LTD 6 team members , 6 pending invites" at bounding box center [322, 134] width 407 height 243
click at [209, 68] on div "Teams Create team My Teams members Team-LTD 6 team members , 6 pending invites" at bounding box center [322, 134] width 407 height 243
click at [215, 63] on span "6 team members , 6 pending invites" at bounding box center [186, 61] width 63 height 5
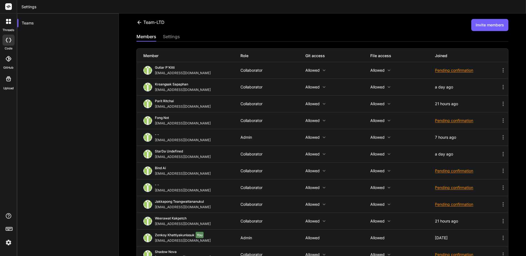
click at [484, 26] on button "Invite members" at bounding box center [489, 25] width 37 height 12
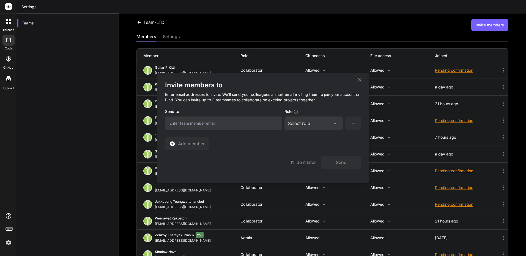
click at [243, 122] on input "email" at bounding box center [223, 123] width 117 height 13
type input "saraitsup@gmail.com"
click at [346, 161] on button "Send" at bounding box center [341, 162] width 40 height 13
click at [317, 123] on div "Select role" at bounding box center [313, 123] width 51 height 7
click at [306, 171] on div "Member" at bounding box center [303, 169] width 15 height 5
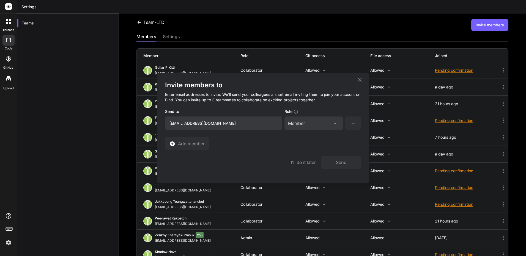
click at [322, 126] on div "Member" at bounding box center [313, 123] width 51 height 7
click at [315, 139] on div "Assign Role" at bounding box center [315, 137] width 53 height 10
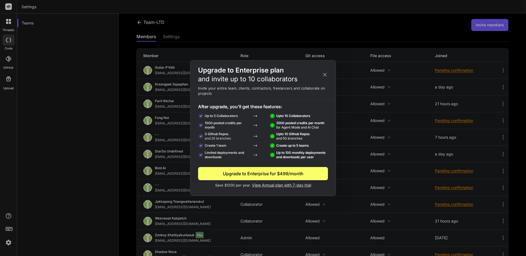
click at [323, 72] on icon at bounding box center [325, 75] width 6 height 6
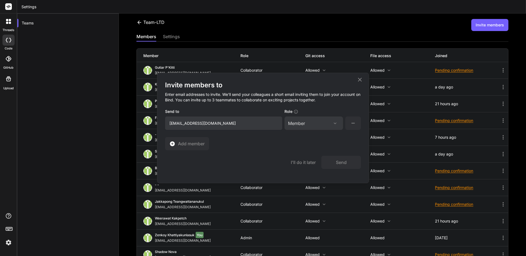
drag, startPoint x: 319, startPoint y: 122, endPoint x: 320, endPoint y: 126, distance: 4.2
click at [319, 122] on div "Member Assign Role Admin Collaborator Member" at bounding box center [313, 123] width 59 height 13
click at [320, 128] on div "Member Assign Role Admin Collaborator Member" at bounding box center [313, 123] width 59 height 13
click at [333, 126] on div "Member" at bounding box center [313, 123] width 51 height 7
click at [308, 154] on div "Admin" at bounding box center [313, 150] width 57 height 10
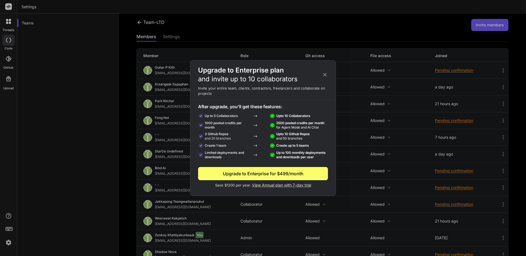
click at [326, 75] on icon at bounding box center [325, 75] width 6 height 6
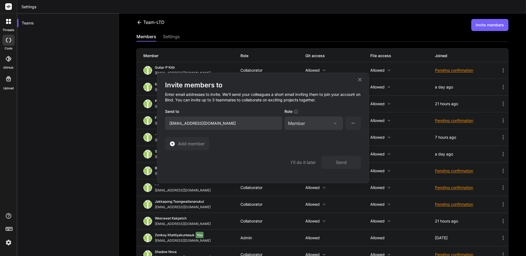
click at [329, 127] on div "Member Assign Role Admin Collaborator Member" at bounding box center [313, 123] width 59 height 13
click at [335, 121] on icon at bounding box center [335, 123] width 4 height 4
click at [312, 161] on div "Collaborator" at bounding box center [306, 159] width 22 height 5
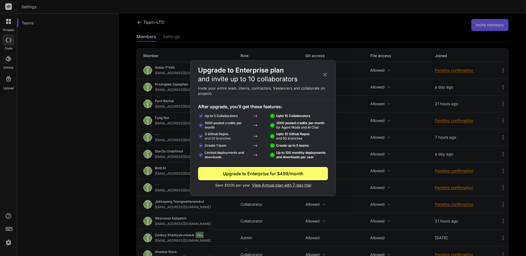
click at [325, 74] on icon at bounding box center [325, 75] width 4 height 4
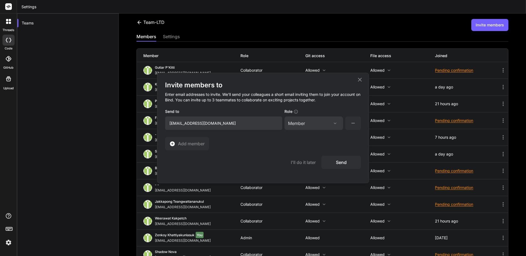
click at [348, 165] on button "Send" at bounding box center [341, 162] width 40 height 13
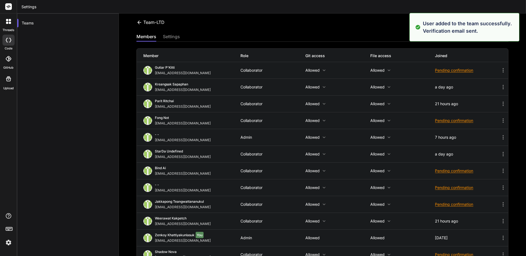
click at [360, 79] on div "Kreangsak Sapaphan inseiong@gmail.com Collaborator Allowed Allowed a day ago" at bounding box center [322, 87] width 371 height 16
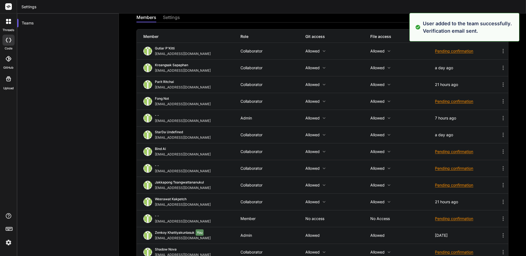
scroll to position [30, 0]
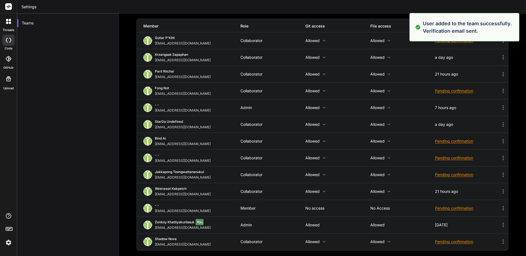
click at [499, 207] on icon at bounding box center [502, 208] width 7 height 7
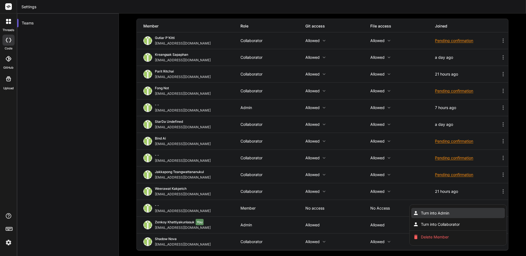
click at [469, 216] on li "Turn into Admin" at bounding box center [457, 213] width 93 height 10
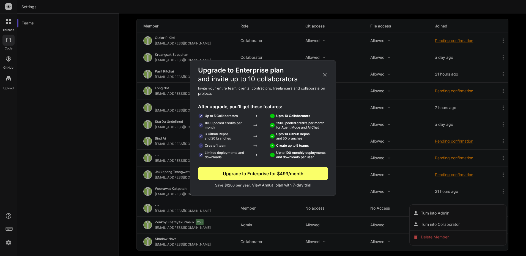
click at [325, 77] on icon at bounding box center [325, 75] width 6 height 6
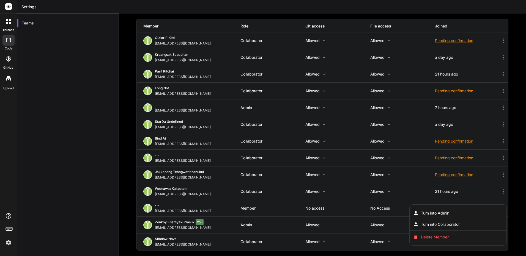
click at [496, 201] on div at bounding box center [263, 128] width 526 height 256
click at [499, 208] on icon at bounding box center [502, 208] width 7 height 7
click at [442, 227] on li "Turn into Collaborator" at bounding box center [457, 224] width 93 height 10
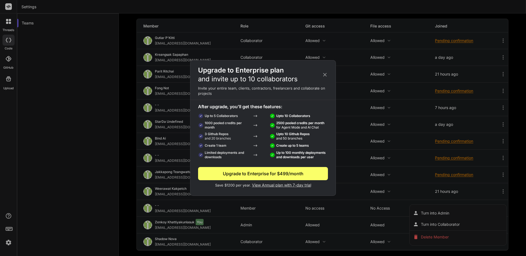
click at [325, 71] on div "Upgrade to Enterprise plan and invite up to 10 collaborators" at bounding box center [262, 75] width 145 height 18
click at [327, 76] on div "Upgrade to Enterprise plan and invite up to 10 collaborators" at bounding box center [262, 75] width 145 height 18
click at [326, 75] on icon at bounding box center [325, 75] width 6 height 6
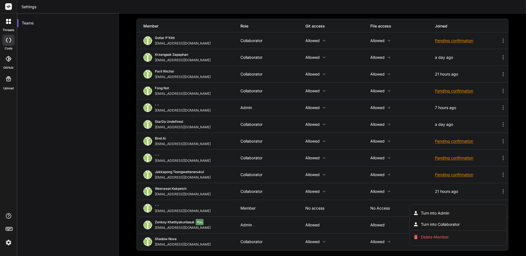
click at [503, 198] on div at bounding box center [263, 128] width 526 height 256
click at [500, 209] on icon at bounding box center [502, 208] width 7 height 7
click at [458, 237] on li "Delete Member" at bounding box center [457, 237] width 93 height 10
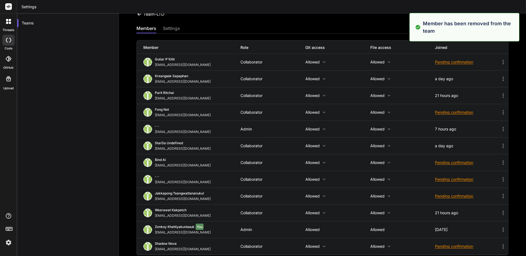
scroll to position [13, 0]
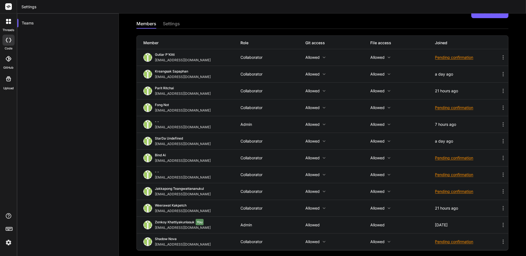
click at [502, 124] on icon at bounding box center [503, 124] width 8 height 7
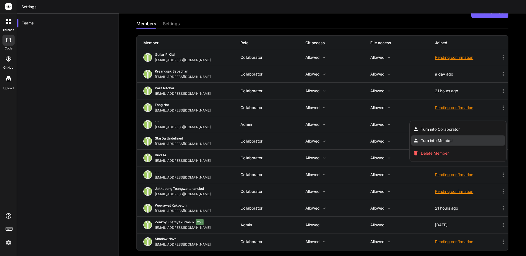
click at [431, 136] on li "Turn into Member" at bounding box center [457, 141] width 93 height 10
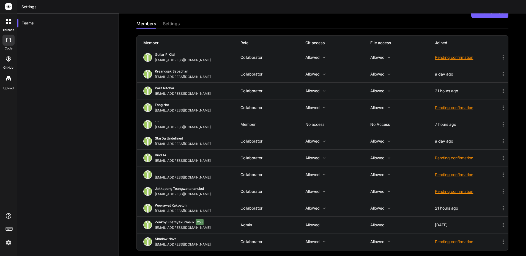
click at [500, 124] on icon at bounding box center [502, 124] width 7 height 7
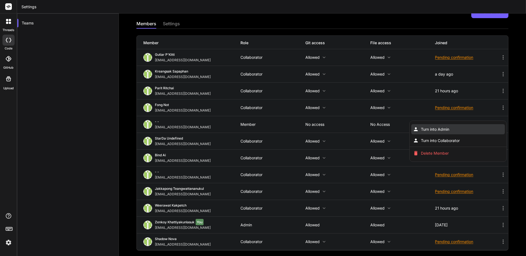
click at [459, 129] on li "Turn into Admin" at bounding box center [457, 129] width 93 height 10
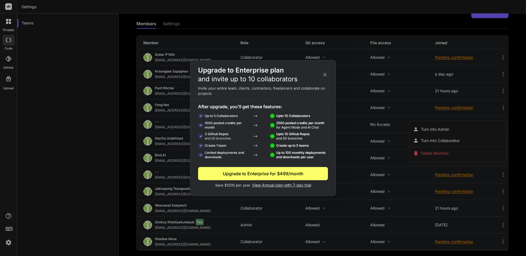
click at [326, 72] on icon at bounding box center [325, 75] width 6 height 6
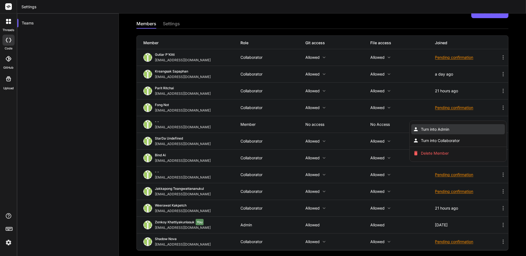
click at [430, 130] on span "Turn into Admin" at bounding box center [435, 129] width 28 height 5
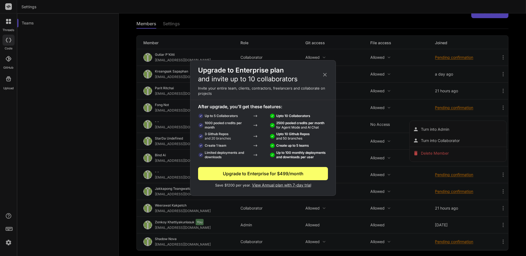
click at [322, 73] on icon at bounding box center [325, 75] width 6 height 6
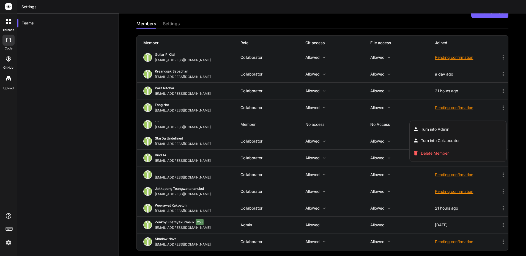
click at [326, 125] on div at bounding box center [263, 128] width 526 height 256
click at [314, 124] on p "No access" at bounding box center [337, 124] width 65 height 4
click at [502, 123] on icon at bounding box center [502, 124] width 1 height 4
click at [452, 142] on span "Turn into Collaborator" at bounding box center [440, 140] width 39 height 5
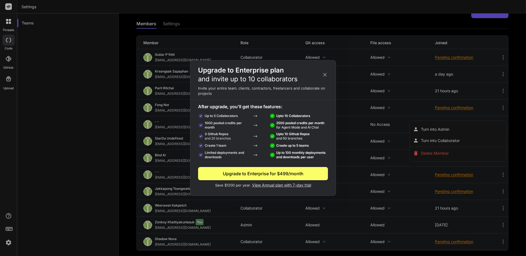
click at [325, 75] on icon at bounding box center [325, 75] width 6 height 6
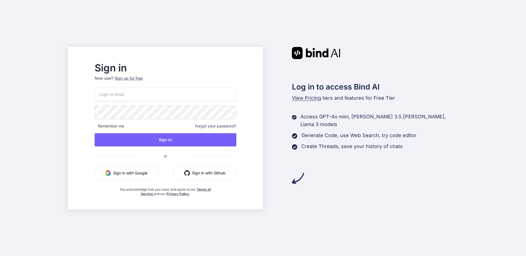
type input "[EMAIL_ADDRESS][DOMAIN_NAME]"
click at [207, 96] on input "[EMAIL_ADDRESS][DOMAIN_NAME]" at bounding box center [166, 94] width 142 height 13
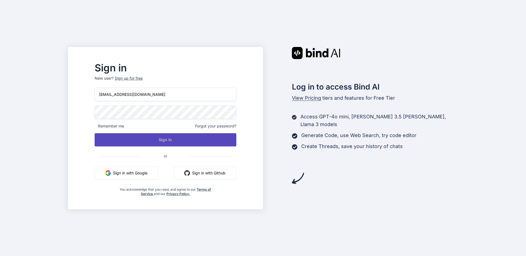
click at [184, 142] on button "Sign In" at bounding box center [166, 139] width 142 height 13
click at [182, 140] on button "Sign In" at bounding box center [166, 139] width 142 height 13
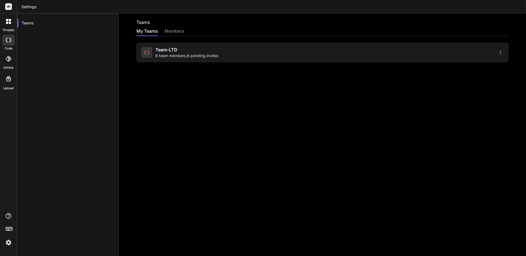
click at [295, 53] on div "Team-LTD 6 team members , 6 pending invites" at bounding box center [230, 52] width 179 height 12
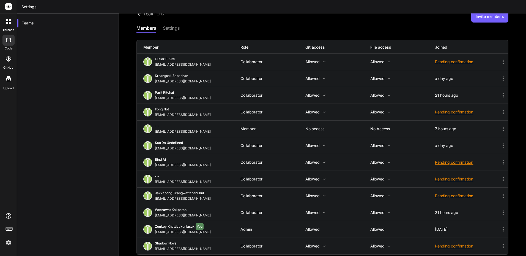
scroll to position [13, 0]
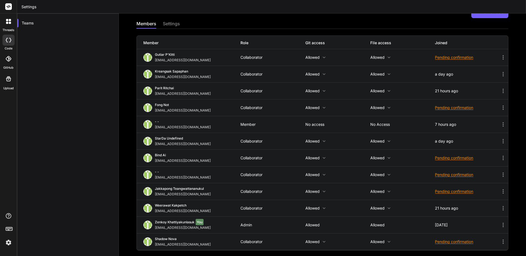
click at [499, 123] on icon at bounding box center [502, 124] width 7 height 7
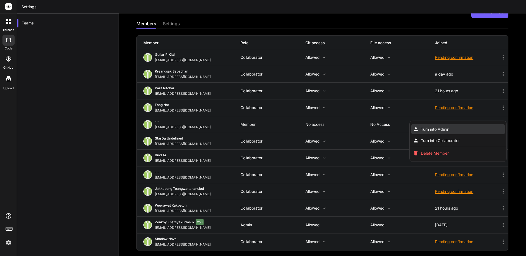
click at [457, 130] on li "Turn into Admin" at bounding box center [457, 129] width 93 height 10
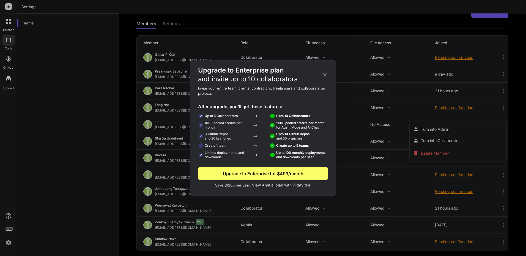
click at [325, 74] on icon at bounding box center [325, 75] width 4 height 4
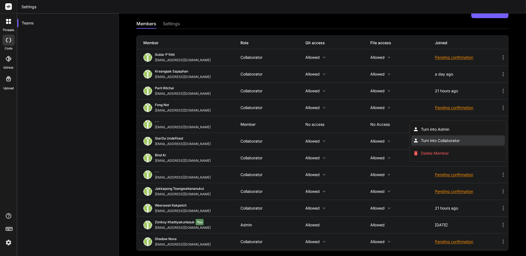
click at [486, 144] on li "Turn into Collaborator" at bounding box center [457, 141] width 93 height 10
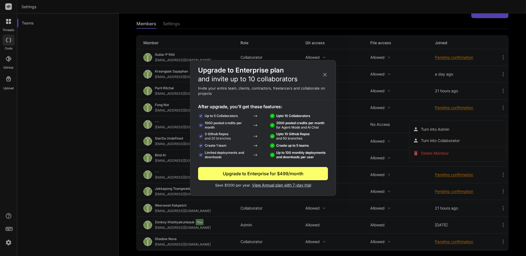
click at [325, 78] on div "Upgrade to Enterprise plan and invite up to 10 collaborators" at bounding box center [262, 75] width 145 height 18
click at [325, 75] on icon at bounding box center [325, 75] width 6 height 6
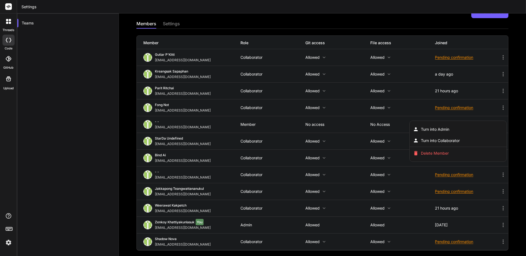
click at [180, 144] on div at bounding box center [263, 128] width 526 height 256
click at [193, 126] on div "[EMAIL_ADDRESS][DOMAIN_NAME]" at bounding box center [184, 127] width 58 height 4
click at [4, 244] on img at bounding box center [8, 242] width 9 height 9
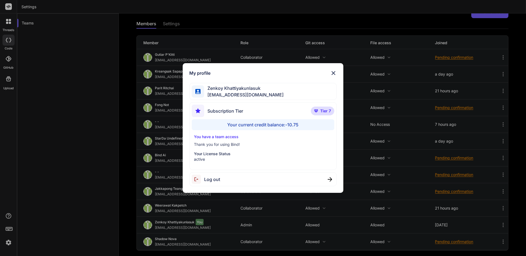
click at [236, 182] on div "Log out" at bounding box center [262, 179] width 147 height 14
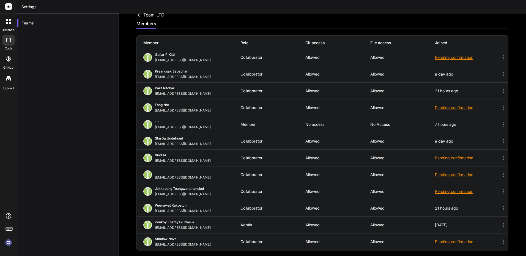
click at [5, 240] on img at bounding box center [8, 242] width 9 height 9
click at [500, 124] on icon at bounding box center [502, 124] width 7 height 7
click at [502, 125] on icon at bounding box center [502, 124] width 1 height 4
click at [493, 124] on div "7 hours ago" at bounding box center [467, 124] width 65 height 4
drag, startPoint x: 499, startPoint y: 134, endPoint x: 499, endPoint y: 137, distance: 3.0
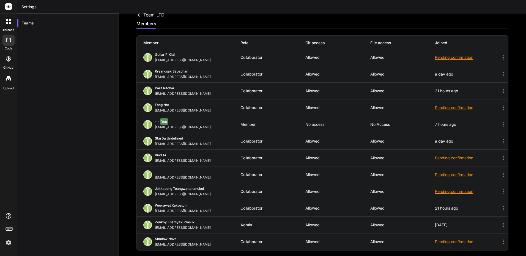
click at [499, 135] on div "StarDa undefined anutongsevili@gmail.com Collaborator Allowed Allowed a day ago" at bounding box center [322, 141] width 371 height 16
click at [499, 139] on icon at bounding box center [502, 141] width 7 height 7
click at [499, 140] on icon at bounding box center [502, 141] width 7 height 7
click at [273, 131] on div "- - You kingkranyutthasin@gmail.com Member No access No access 7 hours ago" at bounding box center [322, 124] width 371 height 16
click at [5, 240] on img at bounding box center [8, 242] width 9 height 9
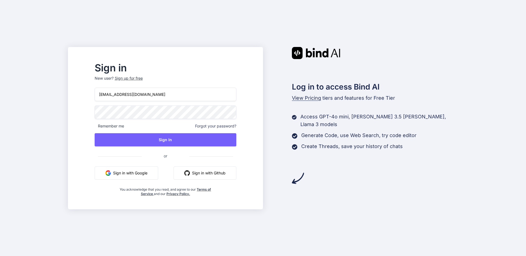
click at [168, 96] on input "[EMAIL_ADDRESS][DOMAIN_NAME]" at bounding box center [166, 94] width 142 height 13
type input "[EMAIL_ADDRESS][DOMAIN_NAME]"
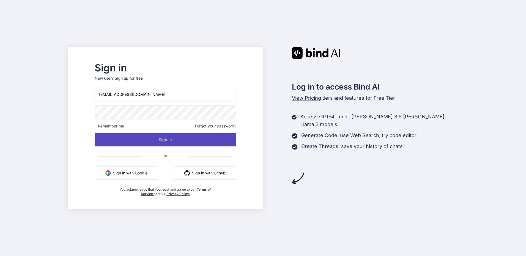
click at [148, 137] on button "Sign In" at bounding box center [166, 139] width 142 height 13
click at [161, 142] on button "Sign In" at bounding box center [166, 139] width 142 height 13
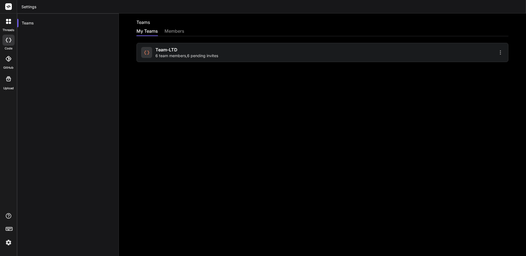
click at [204, 49] on div "Team-LTD 6 team members , 6 pending invites" at bounding box center [186, 52] width 63 height 12
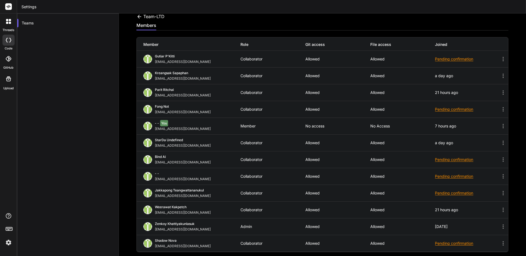
scroll to position [7, 0]
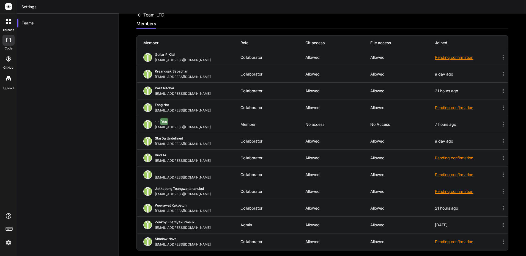
click at [500, 123] on icon at bounding box center [502, 124] width 7 height 7
click at [502, 125] on icon at bounding box center [502, 124] width 1 height 4
click at [499, 143] on icon at bounding box center [502, 141] width 7 height 7
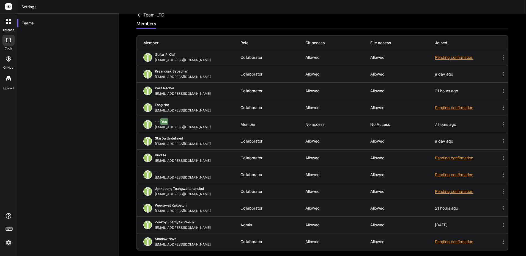
click at [211, 129] on div "- - You [EMAIL_ADDRESS][DOMAIN_NAME]" at bounding box center [191, 125] width 97 height 10
click at [250, 123] on div "Member" at bounding box center [272, 124] width 65 height 4
click at [302, 128] on div "- - You [EMAIL_ADDRESS][DOMAIN_NAME] Member No access No access 7 hours ago" at bounding box center [322, 124] width 371 height 16
click at [305, 125] on p "No access" at bounding box center [337, 124] width 65 height 4
click at [306, 125] on p "No access" at bounding box center [337, 124] width 65 height 4
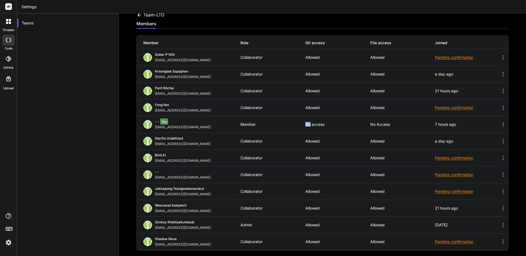
click at [306, 124] on p "No access" at bounding box center [337, 124] width 65 height 4
click at [306, 123] on p "No access" at bounding box center [337, 124] width 65 height 4
click at [13, 21] on div at bounding box center [9, 22] width 12 height 12
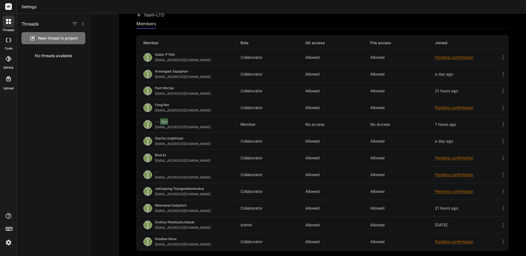
click at [68, 40] on span "New thread in project" at bounding box center [58, 37] width 40 height 5
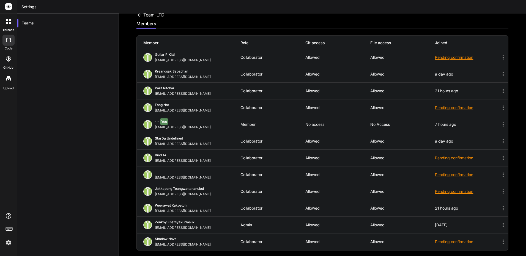
click at [10, 24] on div at bounding box center [9, 22] width 12 height 12
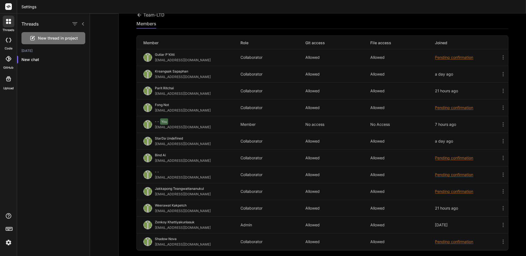
click at [54, 36] on span "New thread in project" at bounding box center [58, 37] width 40 height 5
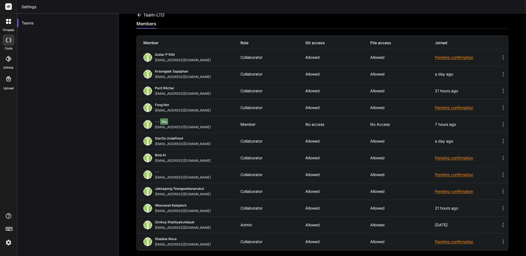
click at [41, 40] on div "Teams" at bounding box center [68, 141] width 102 height 256
click at [13, 18] on div at bounding box center [9, 22] width 12 height 12
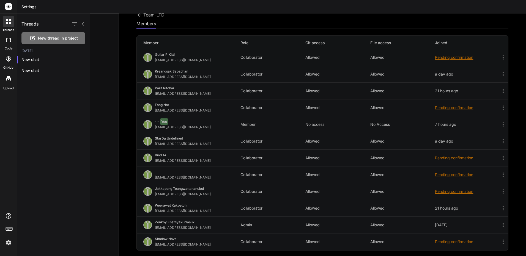
click at [51, 35] on div "New thread in project" at bounding box center [53, 38] width 64 height 12
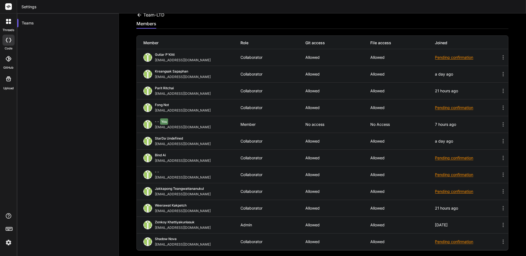
click at [140, 15] on icon at bounding box center [139, 15] width 4 height 4
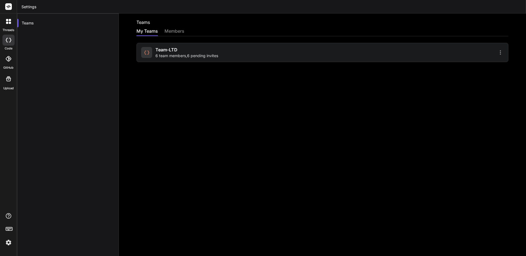
click at [10, 42] on icon at bounding box center [8, 40] width 5 height 4
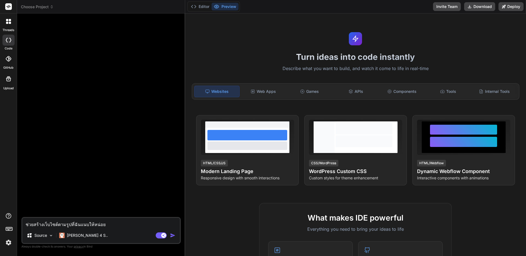
click at [7, 21] on icon at bounding box center [8, 21] width 5 height 5
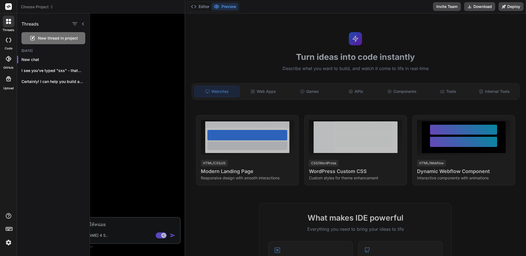
click at [54, 38] on span "New thread in project" at bounding box center [58, 37] width 40 height 5
type textarea "x"
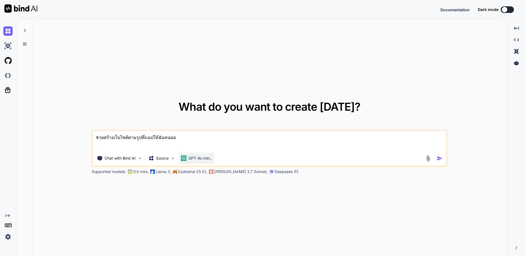
click at [204, 160] on p "GPT-4o min.." at bounding box center [199, 158] width 23 height 5
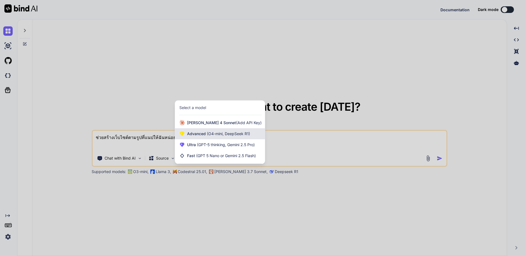
click at [223, 134] on span "(O4-mini, DeepSeek R1)" at bounding box center [228, 133] width 44 height 5
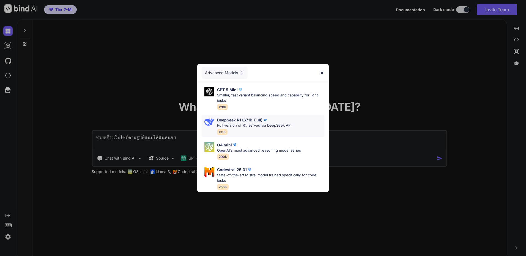
click at [251, 117] on p "DeepSeek R1 (671B-Full)" at bounding box center [239, 120] width 45 height 6
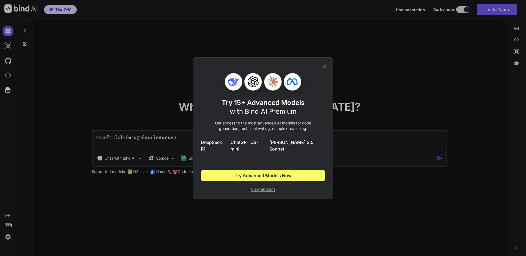
click at [323, 70] on icon at bounding box center [325, 66] width 6 height 6
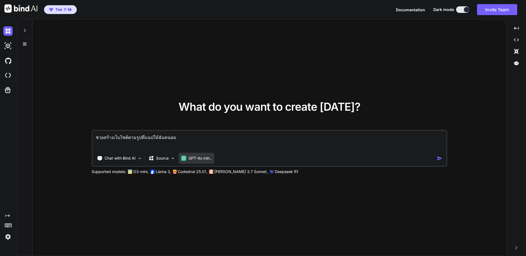
click at [206, 161] on p "GPT-4o min.." at bounding box center [199, 158] width 23 height 5
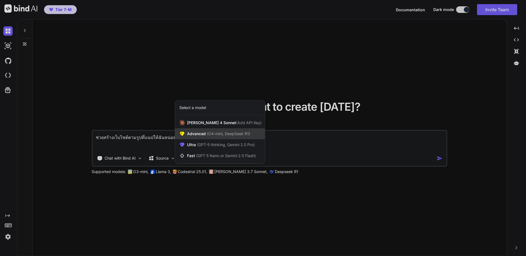
click at [222, 135] on span "(O4-mini, DeepSeek R1)" at bounding box center [228, 133] width 44 height 5
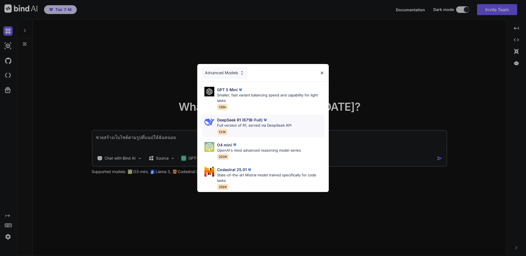
click at [270, 120] on div "DeepSeek R1 (671B-Full)" at bounding box center [254, 120] width 74 height 6
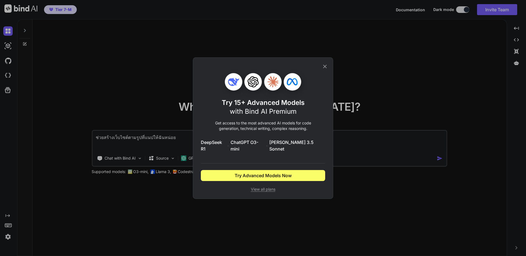
click at [322, 70] on icon at bounding box center [325, 66] width 6 height 6
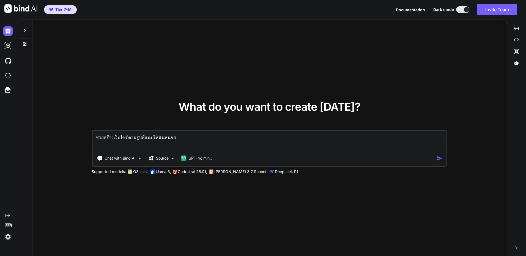
click at [9, 236] on img at bounding box center [7, 236] width 9 height 9
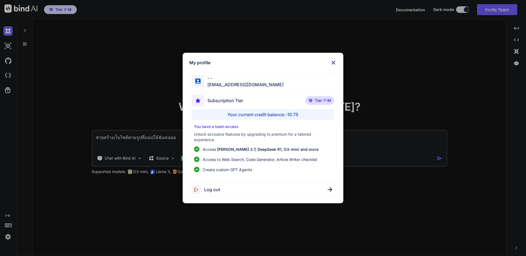
click at [283, 188] on div "Log out" at bounding box center [262, 190] width 147 height 14
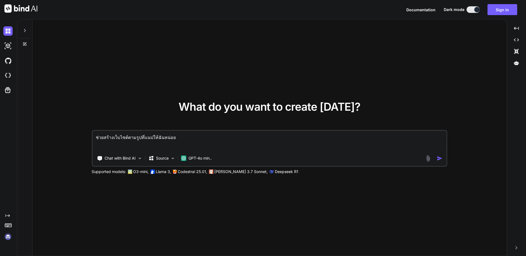
type textarea "x"
click at [4, 238] on img at bounding box center [7, 236] width 9 height 9
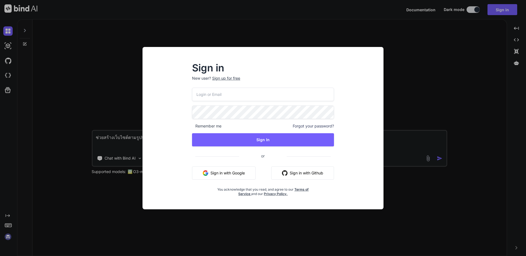
type input "[EMAIL_ADDRESS][DOMAIN_NAME]"
click at [150, 214] on div "Sign in New user? Sign up for free kingkranyutthasin@gmail.com Remember me Forg…" at bounding box center [263, 128] width 526 height 256
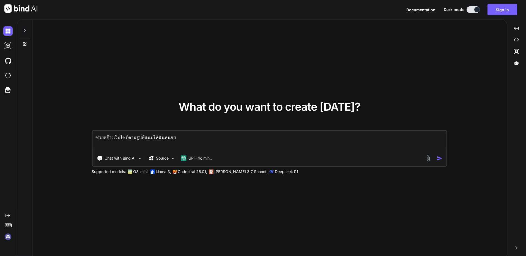
click at [10, 231] on div "Created with Pixso." at bounding box center [7, 228] width 15 height 28
click at [8, 236] on img at bounding box center [7, 236] width 9 height 9
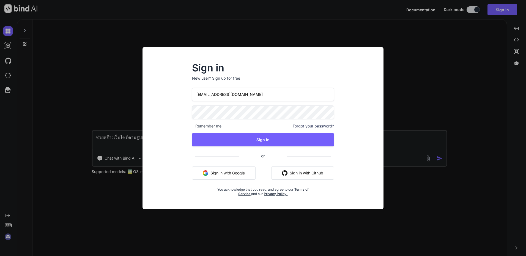
click at [253, 85] on p "New user? Sign up for free" at bounding box center [263, 82] width 142 height 12
click at [254, 95] on input "[EMAIL_ADDRESS][DOMAIN_NAME]" at bounding box center [263, 94] width 142 height 13
type input "[EMAIL_ADDRESS][DOMAIN_NAME]"
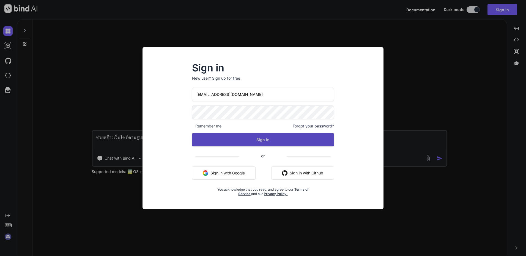
click at [234, 142] on button "Sign In" at bounding box center [263, 139] width 142 height 13
click at [279, 140] on button "Sign In" at bounding box center [263, 139] width 142 height 13
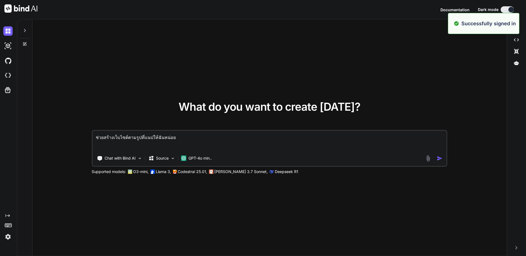
click at [9, 239] on img at bounding box center [7, 236] width 9 height 9
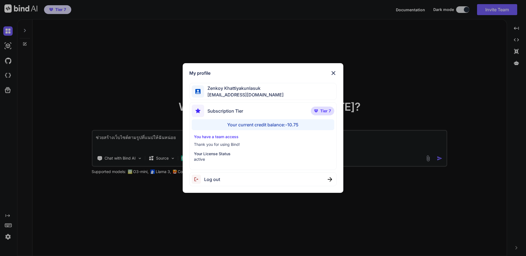
type textarea "x"
click at [338, 72] on div "My profile Zenkoy Khattiyakunlasuk bindai@zenkoy.com Subscription Tier Tier 7 Y…" at bounding box center [262, 128] width 161 height 130
click at [496, 6] on div "My profile Zenkoy Khattiyakunlasuk bindai@zenkoy.com Subscription Tier Tier 7 Y…" at bounding box center [263, 128] width 526 height 256
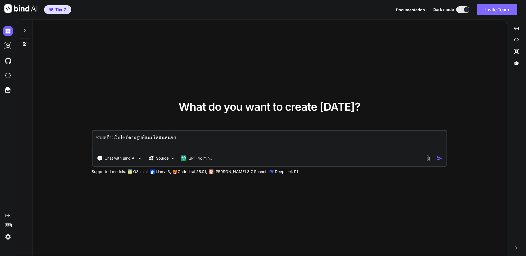
click at [482, 11] on button "Invite Team" at bounding box center [497, 9] width 40 height 11
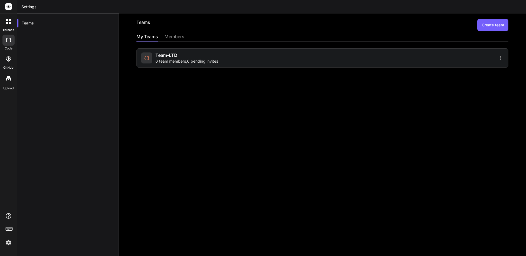
click at [328, 63] on div "Team-LTD 6 team members , 6 pending invites" at bounding box center [322, 57] width 372 height 19
click at [181, 62] on span "6 team members , 6 pending invites" at bounding box center [186, 61] width 63 height 5
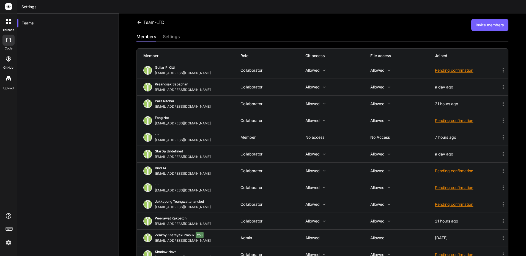
click at [502, 136] on icon at bounding box center [502, 137] width 1 height 4
click at [450, 144] on li "Turn into Admin" at bounding box center [457, 142] width 93 height 10
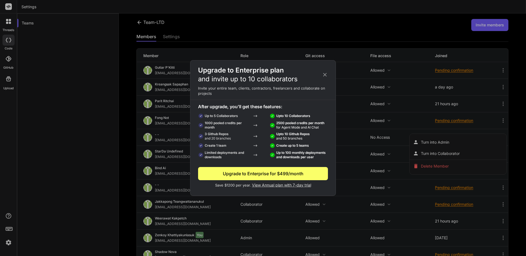
click at [324, 78] on icon at bounding box center [325, 75] width 6 height 6
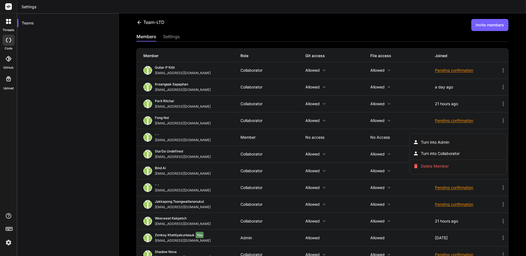
click at [262, 184] on div at bounding box center [263, 128] width 526 height 256
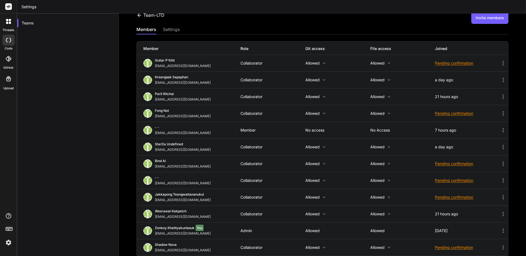
scroll to position [13, 0]
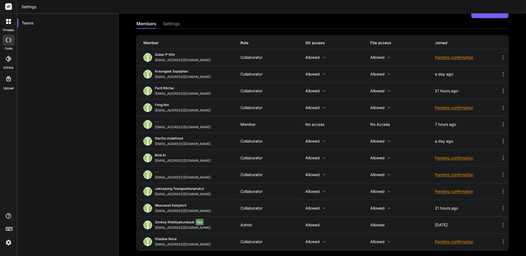
click at [501, 125] on icon at bounding box center [502, 124] width 7 height 7
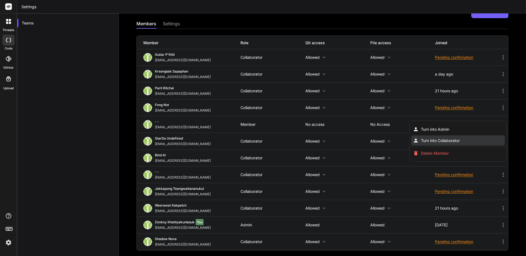
click at [461, 141] on li "Turn into Collaborator" at bounding box center [457, 141] width 93 height 10
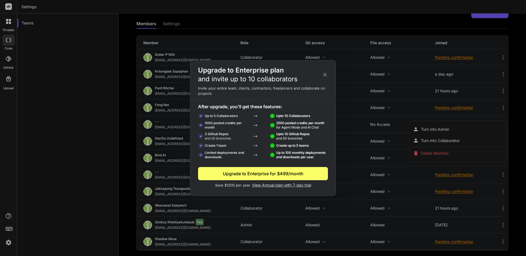
click at [330, 72] on div "Upgrade to Enterprise plan and invite up to 10 collaborators" at bounding box center [262, 75] width 145 height 18
click at [327, 76] on icon at bounding box center [325, 75] width 6 height 6
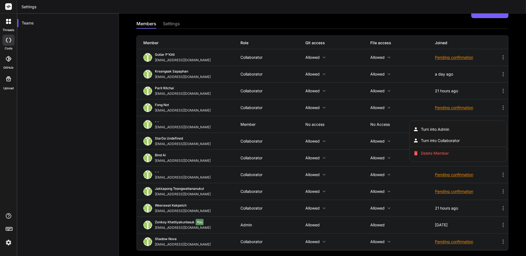
click at [398, 37] on div at bounding box center [263, 128] width 526 height 256
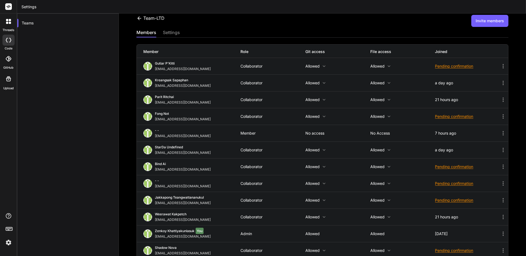
scroll to position [0, 0]
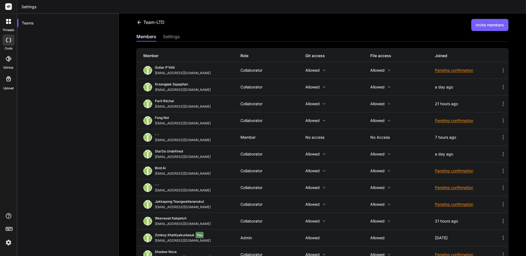
click at [177, 140] on div "[EMAIL_ADDRESS][DOMAIN_NAME]" at bounding box center [184, 140] width 58 height 4
copy div "[EMAIL_ADDRESS][DOMAIN_NAME]"
click at [486, 27] on button "Invite members" at bounding box center [489, 25] width 37 height 12
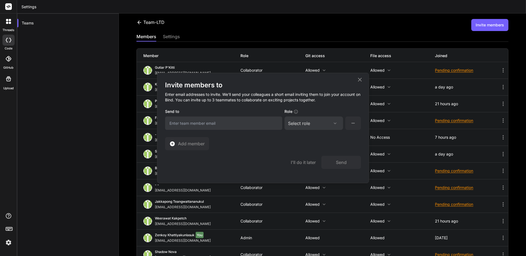
click at [261, 122] on input "email" at bounding box center [223, 123] width 117 height 13
paste input "[EMAIL_ADDRESS][DOMAIN_NAME]"
type input "[EMAIL_ADDRESS][DOMAIN_NAME]"
click at [309, 126] on div "Select role" at bounding box center [299, 123] width 22 height 7
click at [312, 150] on div "Admin" at bounding box center [313, 150] width 57 height 10
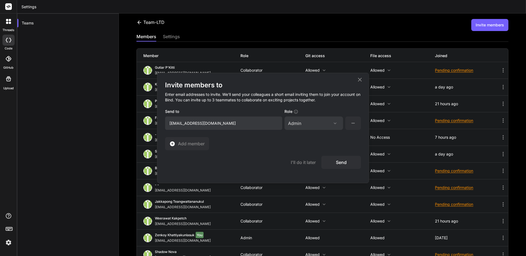
click at [332, 164] on button "Send" at bounding box center [341, 162] width 40 height 13
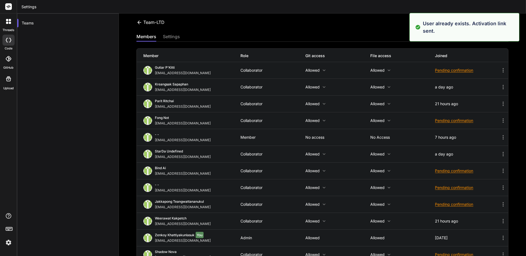
scroll to position [13, 0]
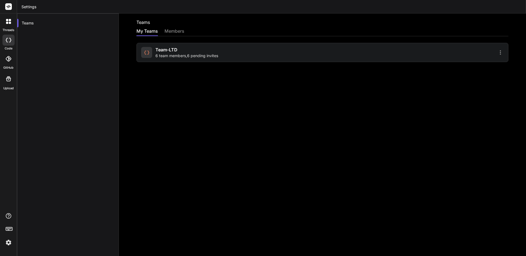
click at [229, 52] on div "Team-LTD 6 team members , 6 pending invites" at bounding box center [230, 52] width 179 height 12
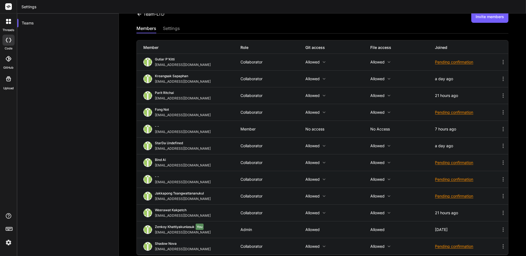
scroll to position [13, 0]
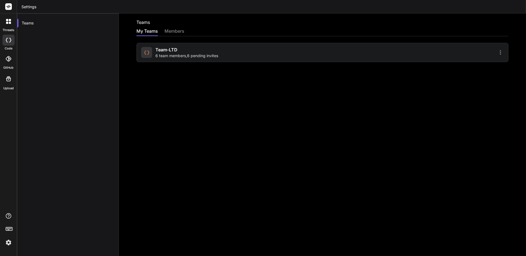
click at [196, 44] on div "Team-LTD 6 team members , 6 pending invites" at bounding box center [322, 52] width 372 height 19
click at [195, 51] on div "Team-LTD 6 team members , 6 pending invites" at bounding box center [322, 52] width 372 height 19
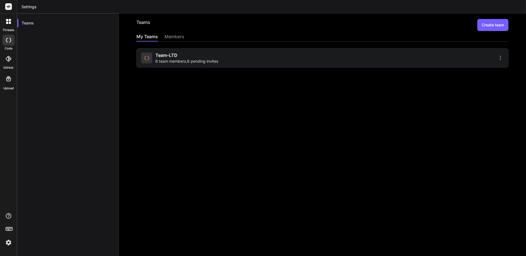
click at [184, 63] on span "6 team members , 6 pending invites" at bounding box center [186, 61] width 63 height 5
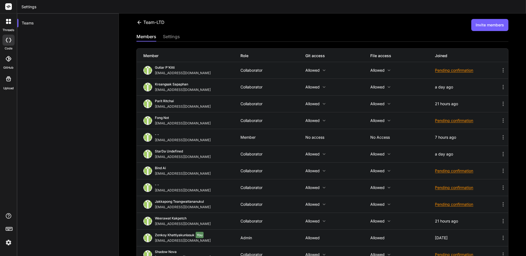
click at [499, 134] on icon at bounding box center [502, 137] width 7 height 7
click at [458, 143] on li "Turn into Admin" at bounding box center [457, 142] width 93 height 10
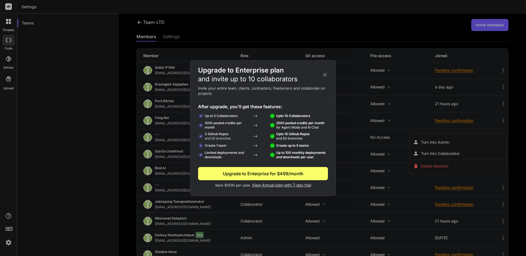
click at [320, 77] on div "Upgrade to Enterprise plan and invite up to 10 collaborators" at bounding box center [262, 75] width 145 height 18
click at [328, 78] on div "Upgrade to Enterprise plan and invite up to 10 collaborators" at bounding box center [262, 75] width 145 height 18
click at [324, 75] on icon at bounding box center [325, 75] width 4 height 4
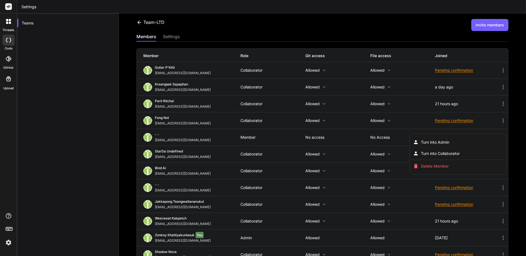
click at [123, 161] on div at bounding box center [263, 128] width 526 height 256
click at [5, 245] on img at bounding box center [8, 242] width 9 height 9
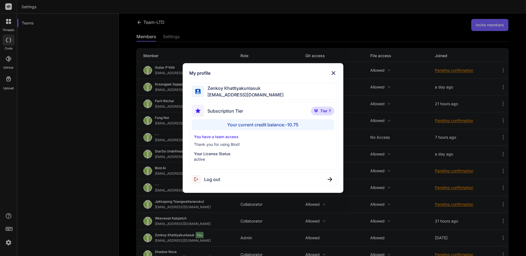
click at [225, 186] on div "Log out" at bounding box center [262, 179] width 147 height 14
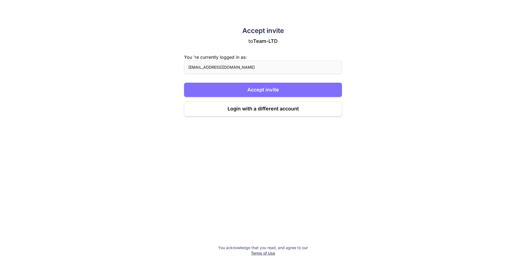
click at [268, 91] on button "Accept invite" at bounding box center [263, 90] width 158 height 14
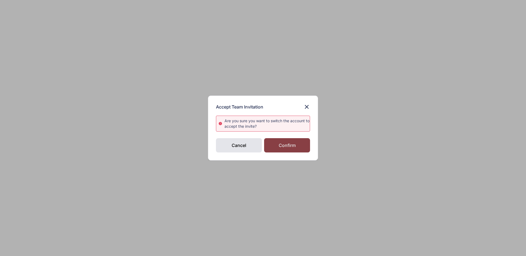
click at [290, 149] on div "Confirm" at bounding box center [287, 145] width 46 height 14
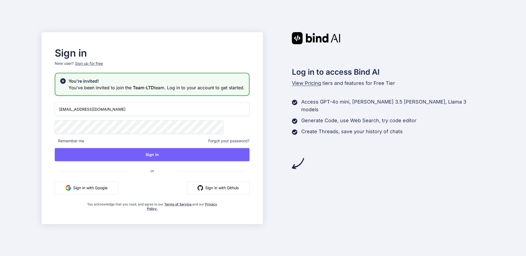
click at [215, 116] on input "[EMAIL_ADDRESS][DOMAIN_NAME]" at bounding box center [152, 109] width 195 height 13
type input "[EMAIL_ADDRESS][DOMAIN_NAME]"
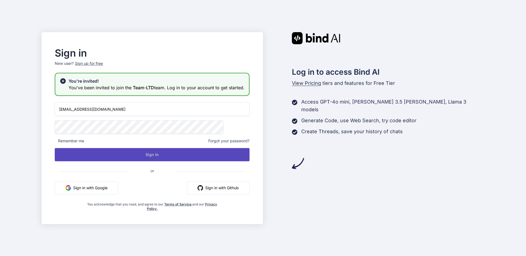
click at [178, 157] on button "Sign In" at bounding box center [152, 154] width 195 height 13
click at [197, 158] on button "Sign In" at bounding box center [152, 154] width 195 height 13
click at [229, 161] on button "Sign In" at bounding box center [152, 154] width 195 height 13
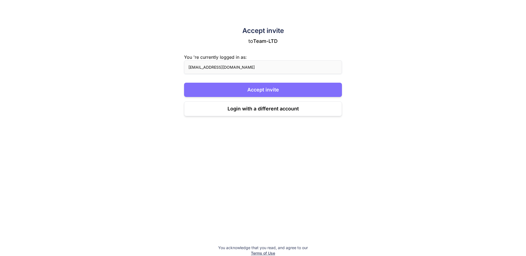
click at [261, 93] on button "Accept invite" at bounding box center [263, 90] width 158 height 14
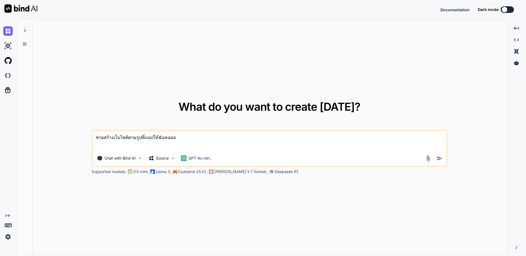
click at [7, 234] on img at bounding box center [7, 236] width 9 height 9
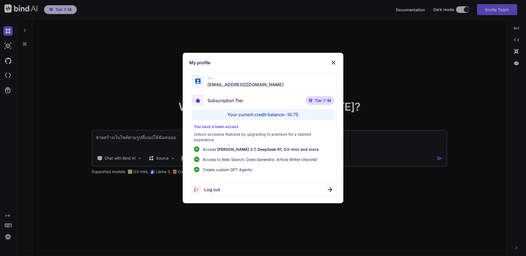
click at [38, 229] on div "My profile - - kingkranyutthasin@gmail.com Subscription Tier Tier 7-M Your curr…" at bounding box center [263, 128] width 526 height 256
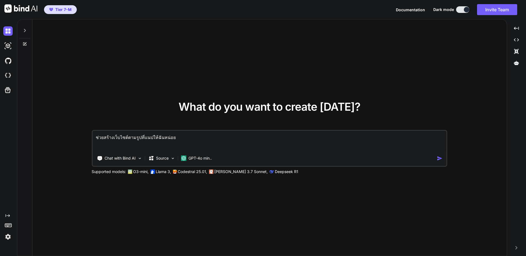
click at [11, 236] on img at bounding box center [7, 236] width 9 height 9
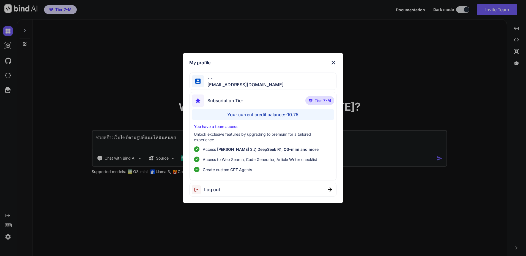
click at [283, 194] on div "Log out" at bounding box center [262, 190] width 147 height 14
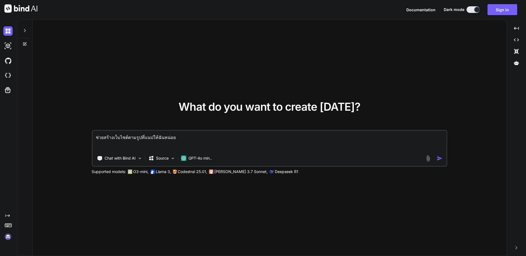
type textarea "x"
click at [7, 240] on img at bounding box center [7, 236] width 9 height 9
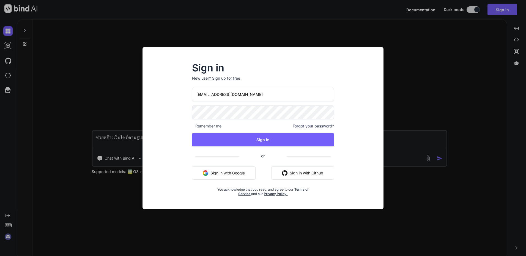
click at [278, 95] on input "[EMAIL_ADDRESS][DOMAIN_NAME]" at bounding box center [263, 94] width 142 height 13
click at [273, 96] on input "kingkranyutthasin@gmail.com" at bounding box center [263, 94] width 142 height 13
type input "bindai@zenkoy.com"
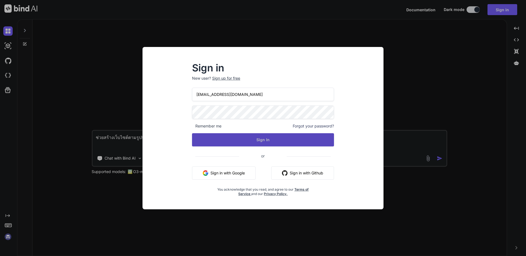
click at [261, 141] on button "Sign In" at bounding box center [263, 139] width 142 height 13
click at [297, 142] on button "Sign In" at bounding box center [263, 139] width 142 height 13
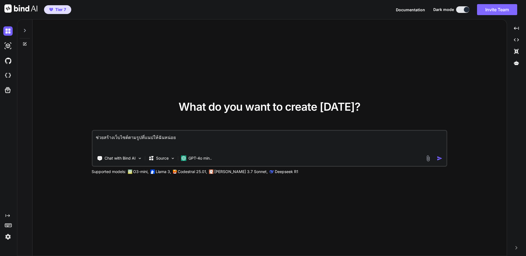
type textarea "x"
click at [492, 11] on button "Invite Team" at bounding box center [497, 9] width 40 height 11
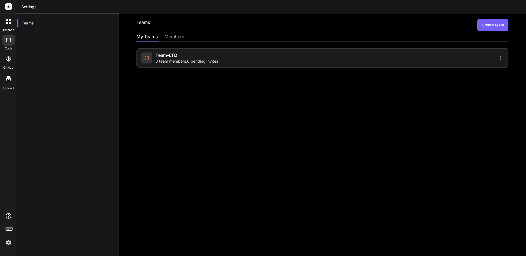
click at [312, 63] on div "Team-LTD 6 team members , 6 pending invites" at bounding box center [230, 58] width 179 height 12
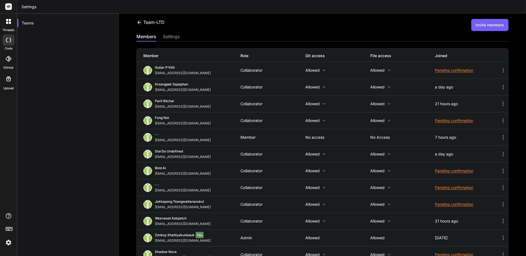
click at [499, 135] on icon at bounding box center [502, 137] width 7 height 7
click at [456, 143] on li "Turn into Admin" at bounding box center [457, 142] width 93 height 10
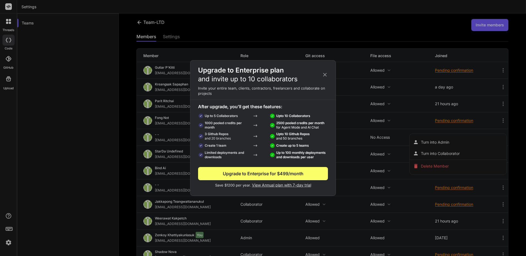
click at [327, 72] on icon at bounding box center [325, 75] width 6 height 6
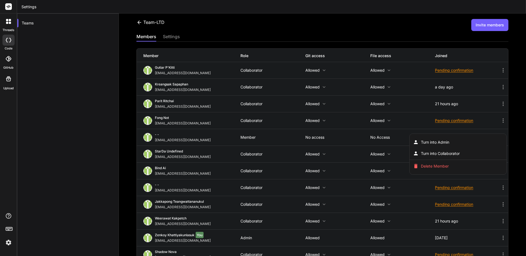
drag, startPoint x: 206, startPoint y: 142, endPoint x: 157, endPoint y: 140, distance: 49.0
click at [157, 140] on div at bounding box center [263, 128] width 526 height 256
drag, startPoint x: 154, startPoint y: 139, endPoint x: 206, endPoint y: 142, distance: 52.3
click at [206, 142] on div "- - kingkranyutthasin@gmail.com" at bounding box center [191, 137] width 97 height 10
copy div "[EMAIL_ADDRESS][DOMAIN_NAME]"
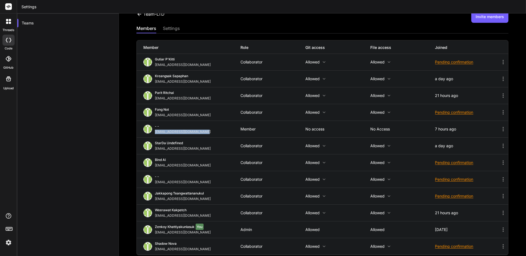
scroll to position [13, 0]
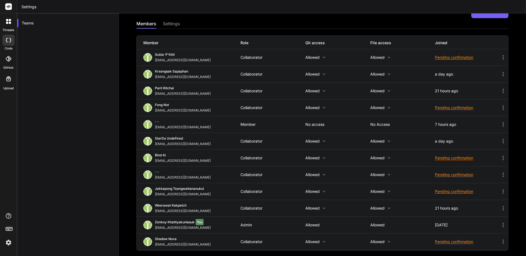
click at [499, 122] on icon at bounding box center [502, 124] width 7 height 7
click at [391, 140] on div at bounding box center [263, 128] width 526 height 256
click at [500, 124] on icon at bounding box center [502, 124] width 7 height 7
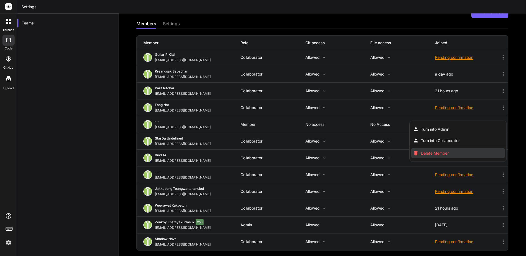
click at [472, 151] on li "Delete Member" at bounding box center [457, 153] width 93 height 10
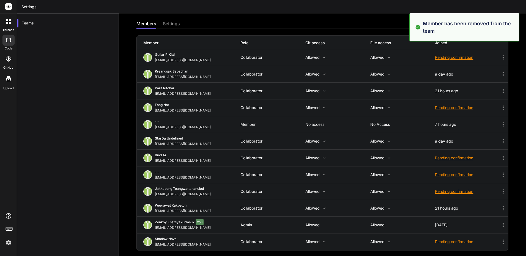
scroll to position [0, 0]
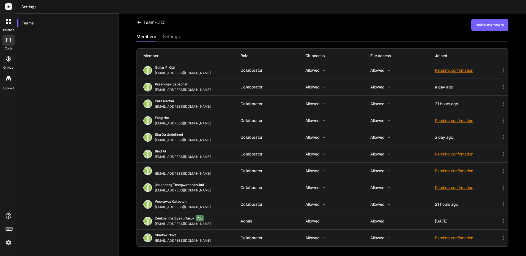
click at [492, 26] on button "Invite members" at bounding box center [489, 25] width 37 height 12
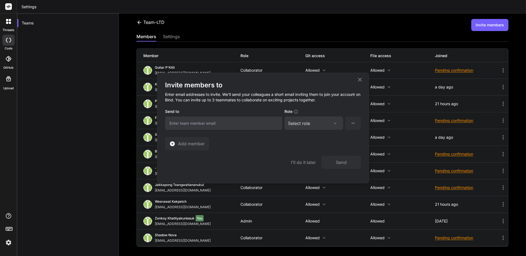
click at [246, 124] on input "email" at bounding box center [223, 123] width 117 height 13
paste input "[EMAIL_ADDRESS][DOMAIN_NAME]"
type input "[EMAIL_ADDRESS][DOMAIN_NAME]"
click at [300, 122] on div "Select role" at bounding box center [299, 123] width 22 height 7
click at [310, 159] on div "Collaborator" at bounding box center [306, 159] width 22 height 5
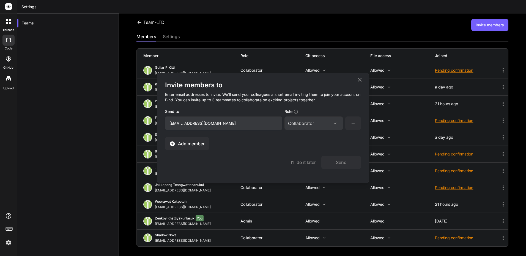
click at [168, 141] on button "Add member" at bounding box center [187, 143] width 44 height 13
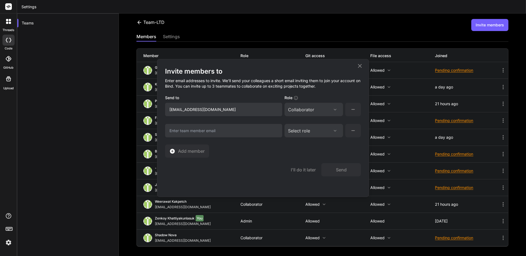
click at [309, 136] on div "Select role Assign Role Admin Collaborator Member" at bounding box center [313, 130] width 59 height 13
click at [315, 134] on div "Select role Assign Role Admin Collaborator Member" at bounding box center [313, 130] width 59 height 13
click at [321, 131] on div "Select role" at bounding box center [313, 131] width 51 height 7
click at [311, 159] on div "Admin" at bounding box center [313, 157] width 57 height 10
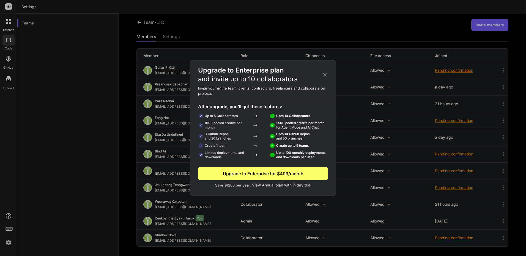
click at [325, 70] on div "Upgrade to Enterprise plan and invite up to 10 collaborators" at bounding box center [262, 75] width 145 height 18
click at [325, 74] on icon at bounding box center [325, 75] width 6 height 6
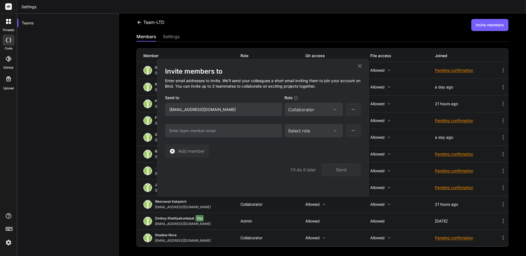
click at [323, 132] on div "Select role" at bounding box center [313, 131] width 51 height 7
click at [313, 167] on div "Collaborator" at bounding box center [306, 166] width 22 height 5
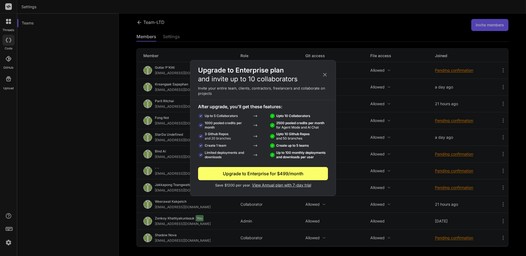
click at [324, 75] on icon at bounding box center [325, 75] width 4 height 4
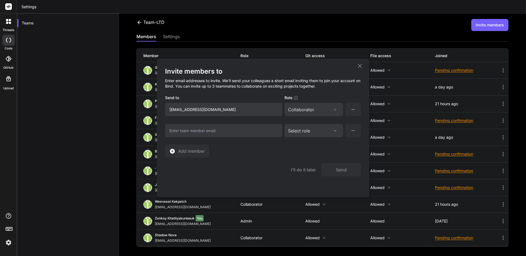
drag, startPoint x: 313, startPoint y: 132, endPoint x: 308, endPoint y: 132, distance: 4.4
click at [308, 132] on div "Select role" at bounding box center [299, 131] width 22 height 7
drag, startPoint x: 308, startPoint y: 166, endPoint x: 261, endPoint y: 151, distance: 48.8
click at [261, 151] on div "Invite members to Enter email addresses to invite. We’ll send your colleagues a…" at bounding box center [263, 112] width 196 height 91
click at [295, 98] on icon at bounding box center [295, 98] width 5 height 5
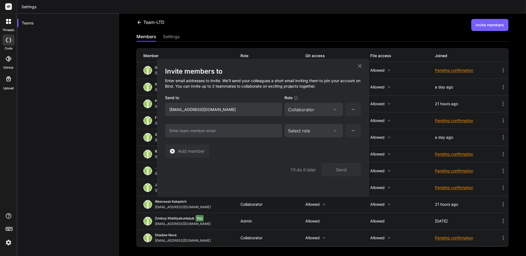
click at [295, 98] on icon at bounding box center [295, 98] width 5 height 5
click at [300, 95] on div "Role" at bounding box center [313, 99] width 59 height 8
click at [295, 97] on icon at bounding box center [295, 98] width 5 height 5
click at [294, 98] on icon at bounding box center [295, 98] width 5 height 5
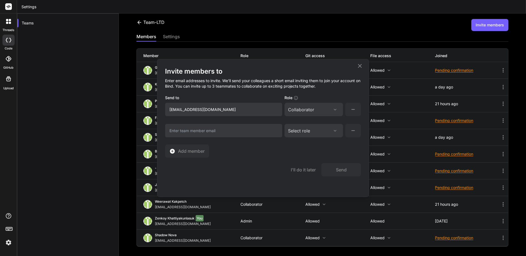
click at [348, 130] on button at bounding box center [353, 130] width 16 height 13
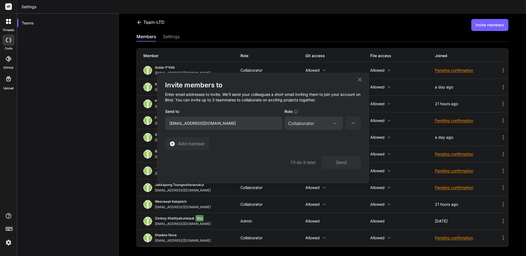
click at [295, 112] on icon at bounding box center [295, 111] width 5 height 5
click at [328, 161] on button "Send" at bounding box center [341, 162] width 40 height 13
click at [360, 81] on icon at bounding box center [359, 79] width 7 height 7
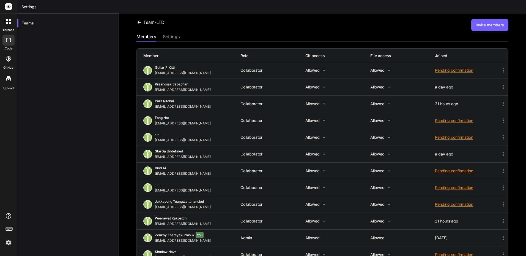
click at [10, 242] on img at bounding box center [8, 242] width 9 height 9
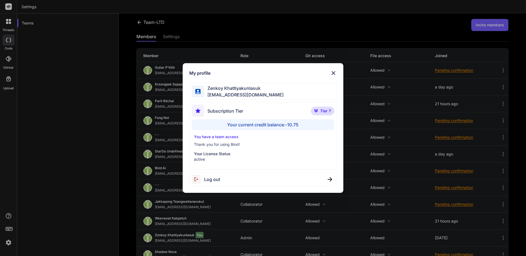
click at [215, 180] on span "Log out" at bounding box center [212, 179] width 16 height 7
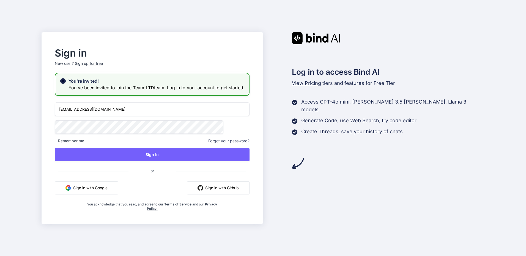
click at [187, 116] on input "bindai@zenkoy.com" at bounding box center [152, 109] width 195 height 13
type input "kingkranyutthasin@gmail.com"
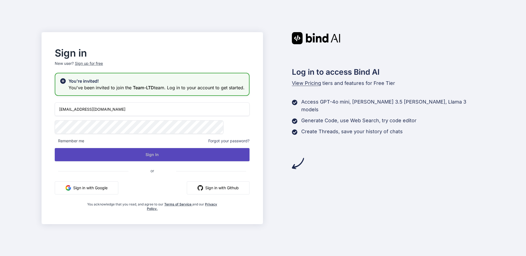
click at [175, 158] on button "Sign In" at bounding box center [152, 154] width 195 height 13
click at [236, 154] on button "Sign In" at bounding box center [152, 154] width 195 height 13
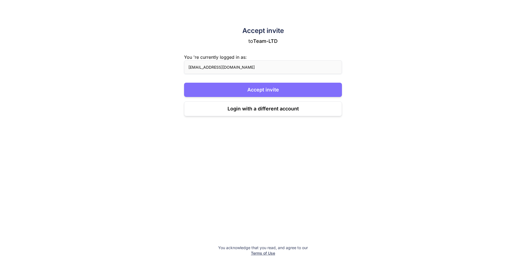
click at [302, 87] on button "Accept invite" at bounding box center [263, 90] width 158 height 14
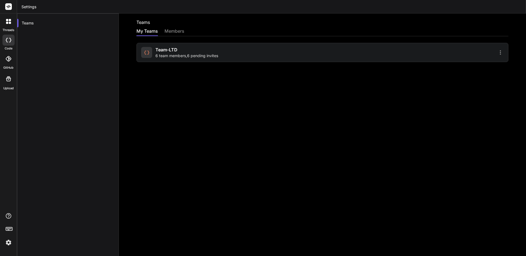
click at [292, 63] on div "Teams My Teams members Team-LTD 6 team members , 6 pending invites" at bounding box center [322, 134] width 407 height 243
click at [295, 59] on div "Team-LTD 6 team members , 6 pending invites" at bounding box center [322, 52] width 372 height 19
click at [186, 52] on div "Team-LTD 6 team members , 6 pending invites" at bounding box center [186, 52] width 63 height 12
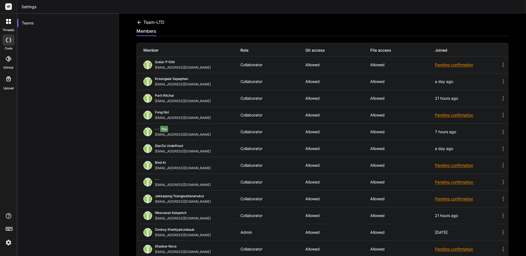
scroll to position [7, 0]
